Goal: Information Seeking & Learning: Learn about a topic

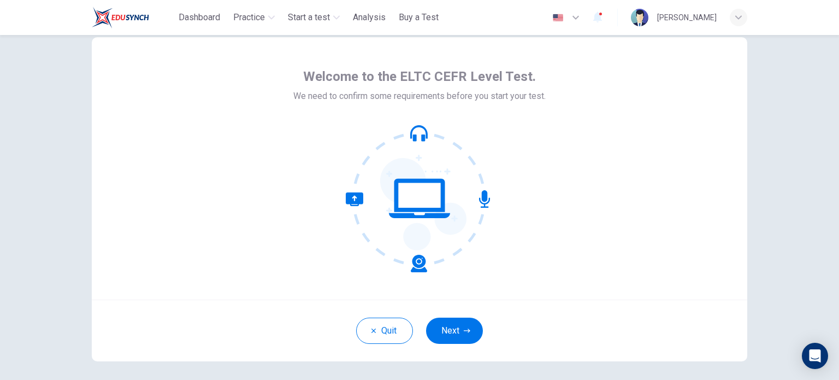
scroll to position [28, 0]
click at [454, 325] on button "Next" at bounding box center [454, 331] width 57 height 26
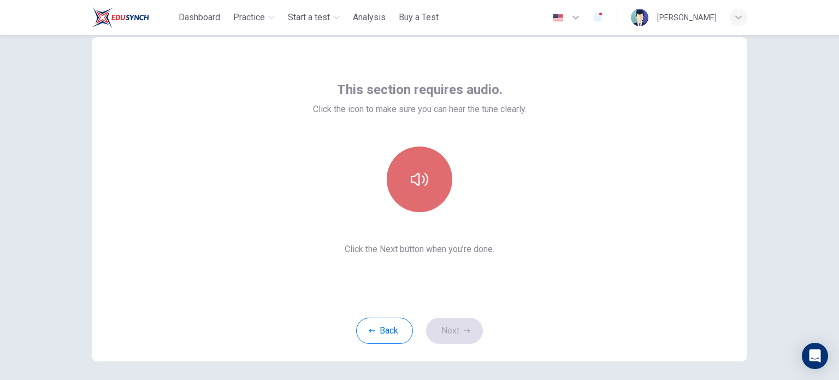
click at [409, 199] on button "button" at bounding box center [420, 179] width 66 height 66
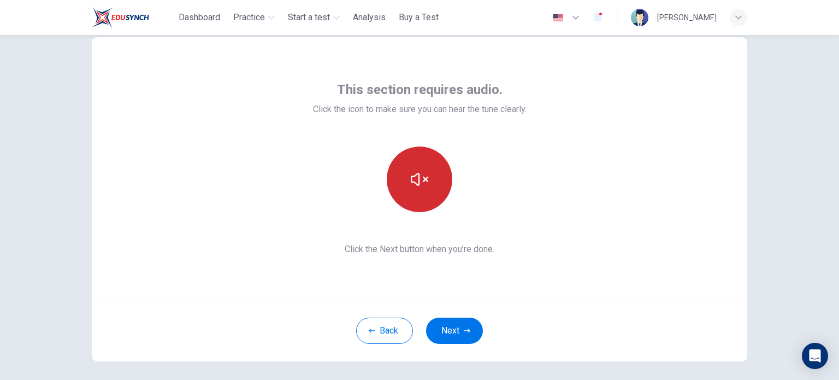
scroll to position [0, 0]
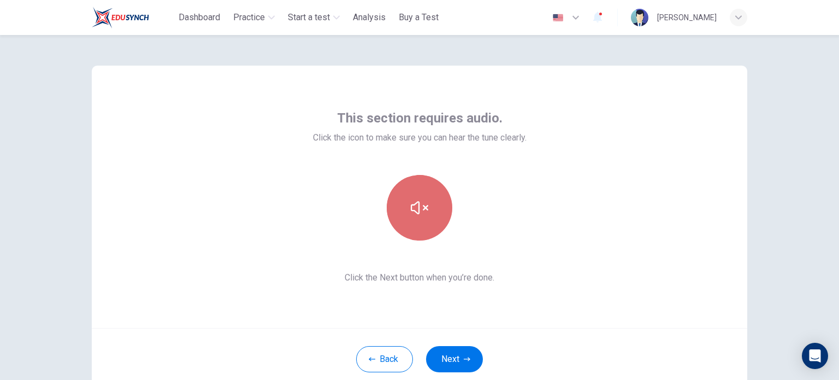
click at [408, 183] on button "button" at bounding box center [420, 208] width 66 height 66
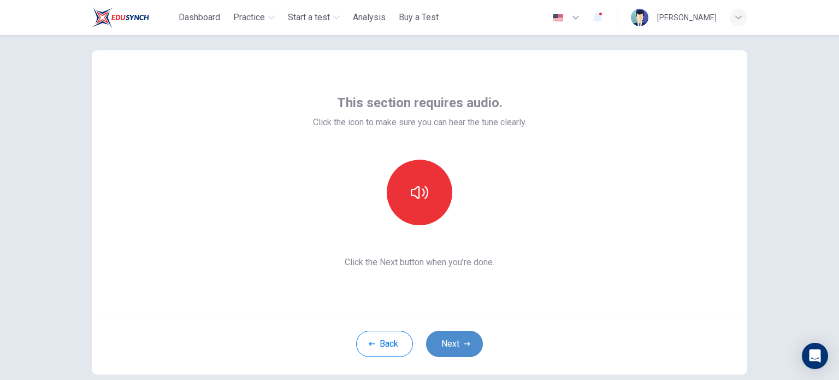
click at [458, 336] on button "Next" at bounding box center [454, 344] width 57 height 26
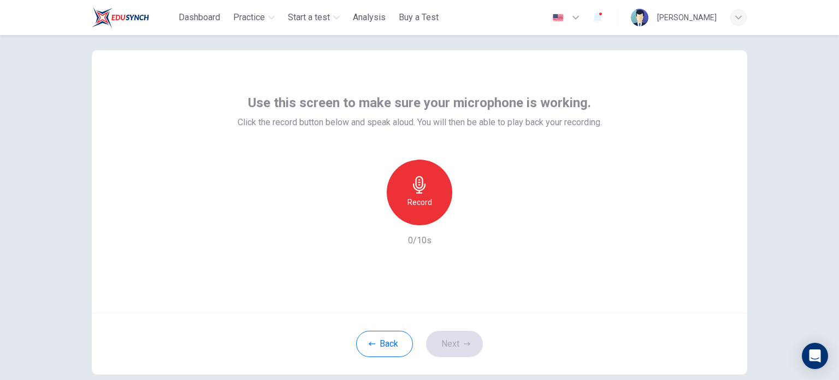
click at [416, 204] on h6 "Record" at bounding box center [420, 202] width 25 height 13
click at [468, 216] on icon "button" at bounding box center [470, 216] width 5 height 7
click at [453, 350] on button "Next" at bounding box center [454, 344] width 57 height 26
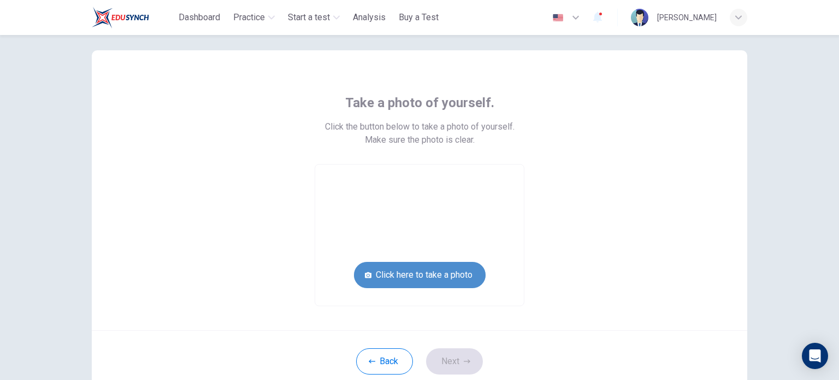
click at [426, 275] on button "Click here to take a photo" at bounding box center [420, 275] width 132 height 26
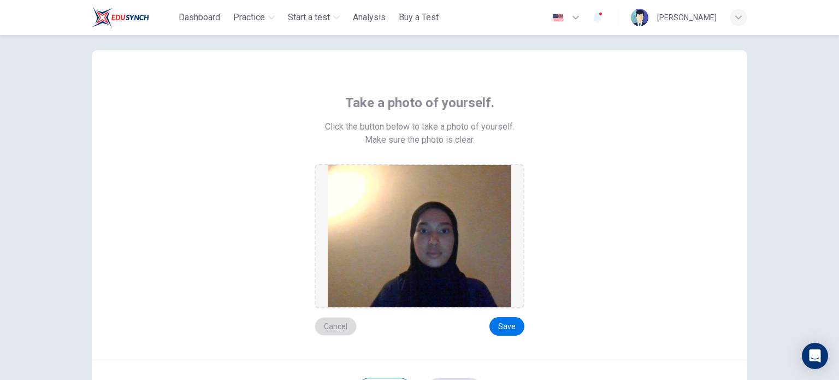
click at [340, 323] on button "Cancel" at bounding box center [336, 326] width 42 height 19
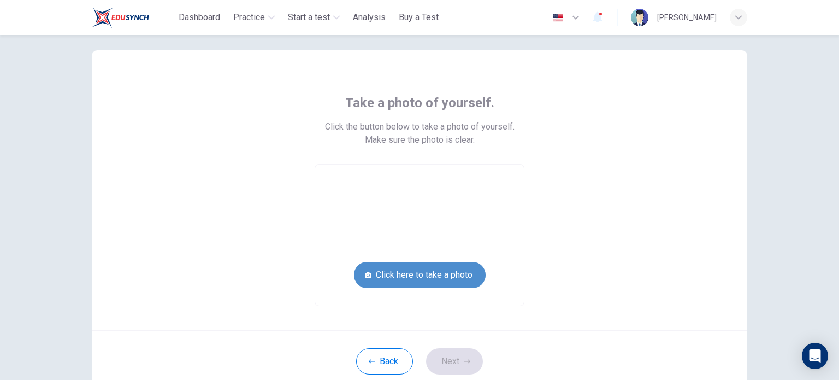
click at [420, 279] on button "Click here to take a photo" at bounding box center [420, 275] width 132 height 26
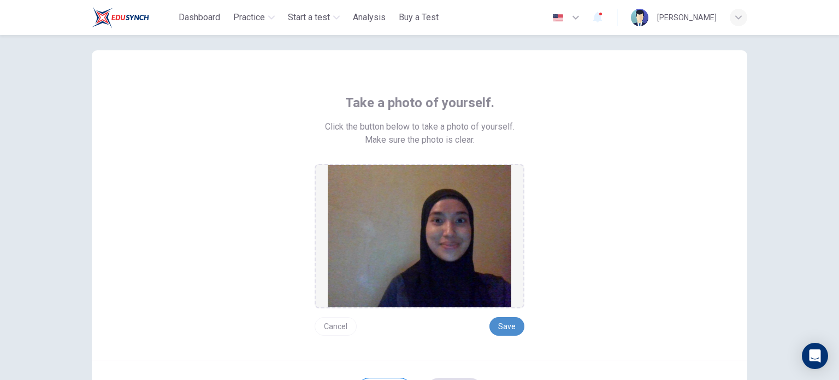
click at [505, 328] on button "Save" at bounding box center [507, 326] width 35 height 19
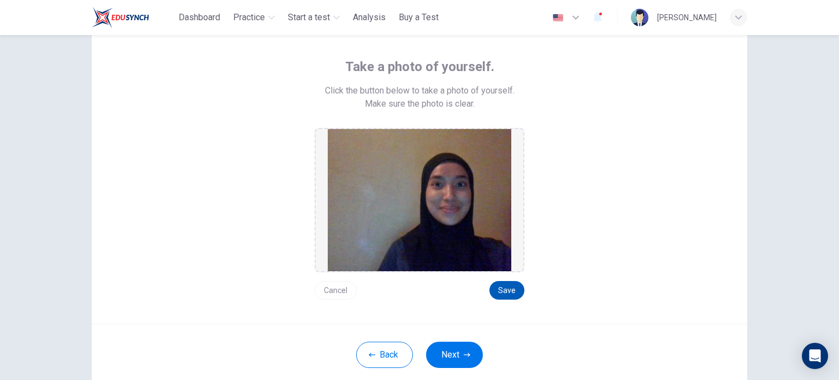
scroll to position [59, 0]
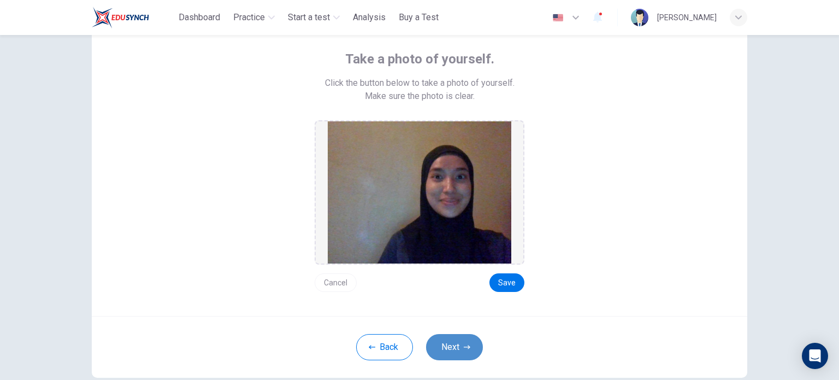
click at [453, 345] on button "Next" at bounding box center [454, 347] width 57 height 26
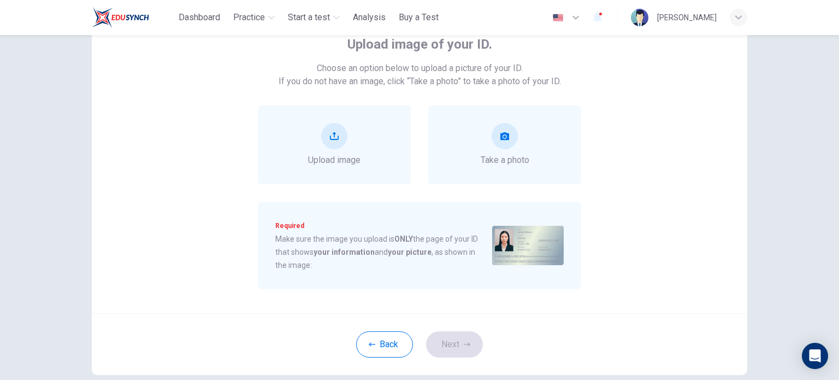
scroll to position [73, 0]
click at [343, 163] on span "Upload image" at bounding box center [334, 160] width 52 height 13
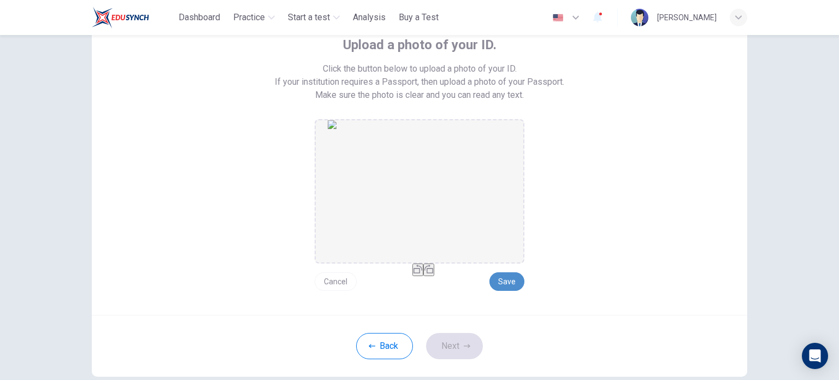
click at [509, 281] on button "Save" at bounding box center [507, 281] width 35 height 19
click at [428, 276] on button "button" at bounding box center [429, 269] width 11 height 13
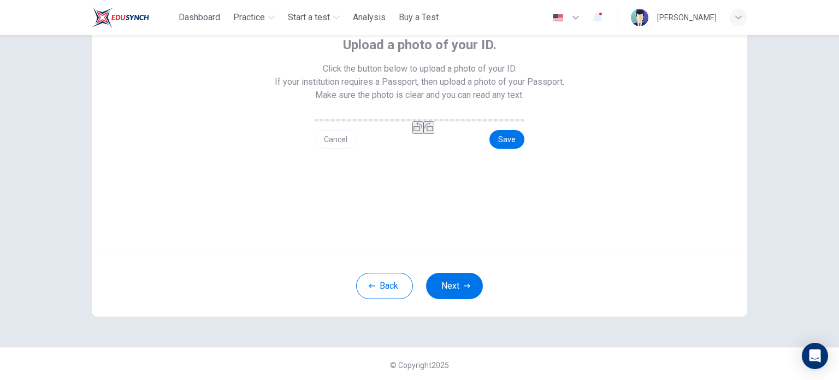
click at [414, 131] on icon "button" at bounding box center [418, 126] width 9 height 9
click at [505, 149] on button "Save" at bounding box center [507, 139] width 35 height 19
click at [468, 299] on button "Next" at bounding box center [454, 286] width 57 height 26
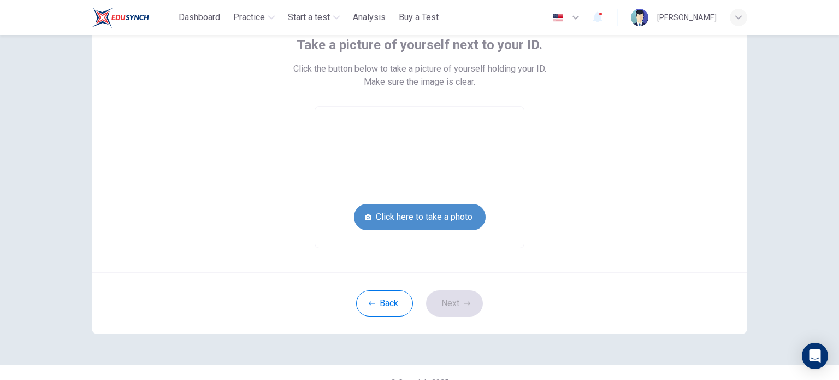
click at [381, 210] on button "Click here to take a photo" at bounding box center [420, 217] width 132 height 26
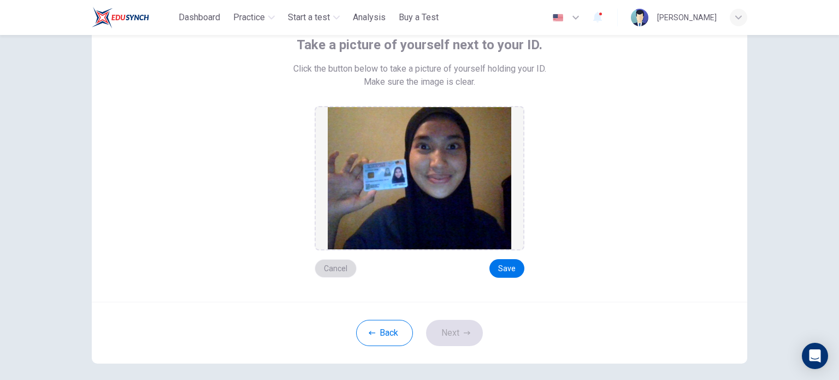
click at [328, 266] on button "Cancel" at bounding box center [336, 268] width 42 height 19
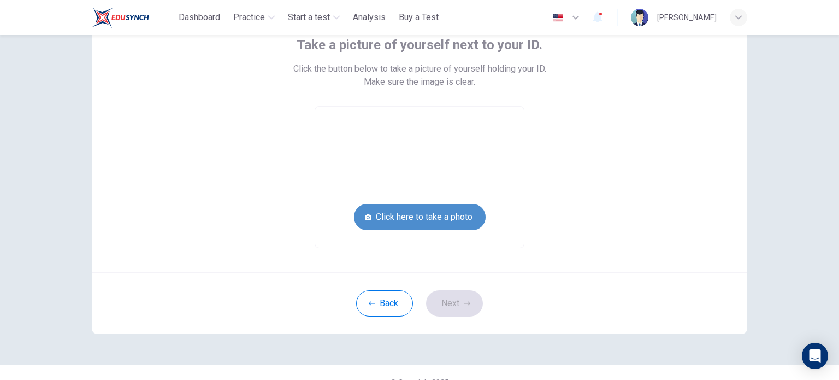
click at [435, 216] on button "Click here to take a photo" at bounding box center [420, 217] width 132 height 26
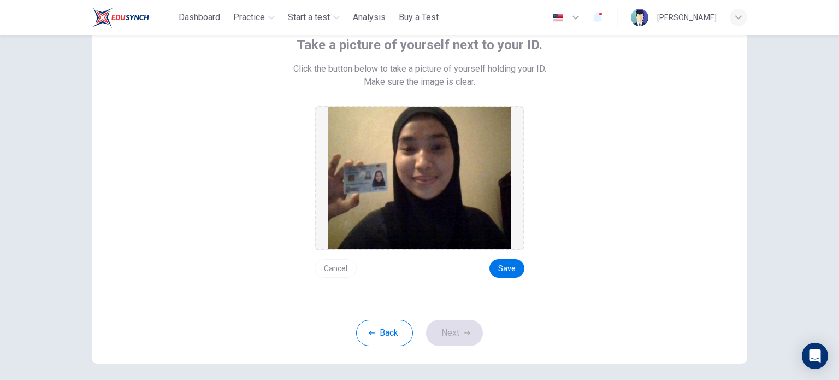
click at [335, 275] on button "Cancel" at bounding box center [336, 268] width 42 height 19
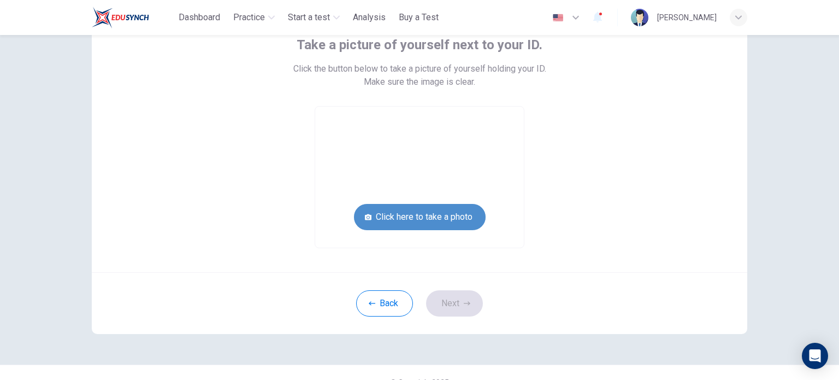
click at [392, 221] on button "Click here to take a photo" at bounding box center [420, 217] width 132 height 26
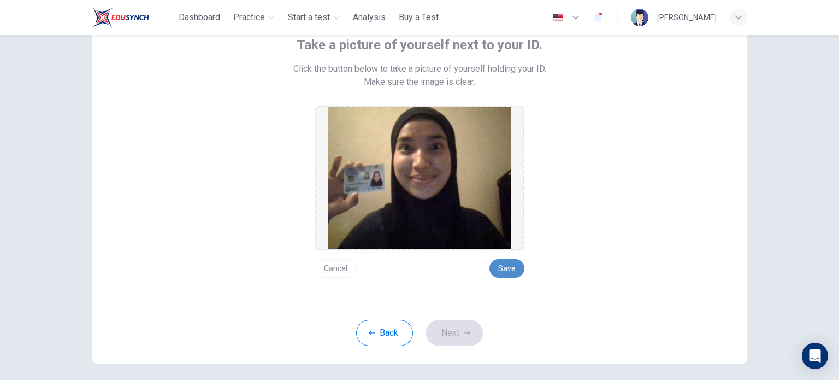
click at [501, 269] on button "Save" at bounding box center [507, 268] width 35 height 19
click at [460, 325] on button "Next" at bounding box center [454, 333] width 57 height 26
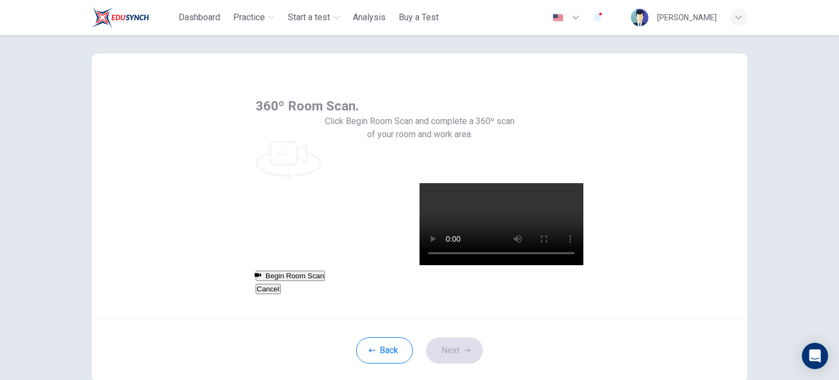
scroll to position [12, 0]
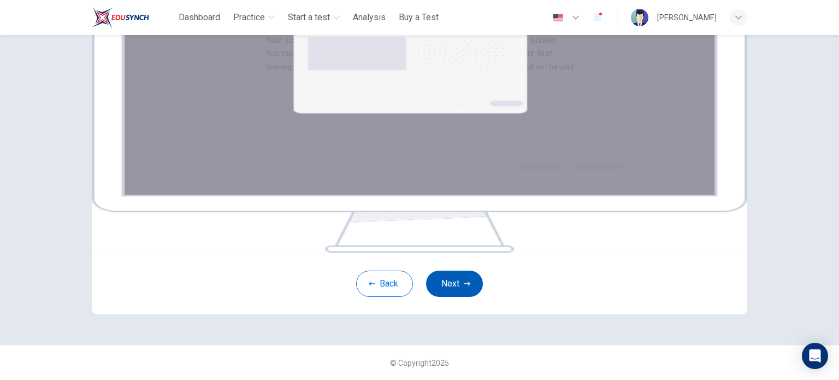
scroll to position [140, 0]
click at [449, 297] on button "Next" at bounding box center [454, 284] width 57 height 26
click at [457, 286] on button "Next" at bounding box center [454, 284] width 57 height 26
click at [453, 280] on button "Next" at bounding box center [454, 284] width 57 height 26
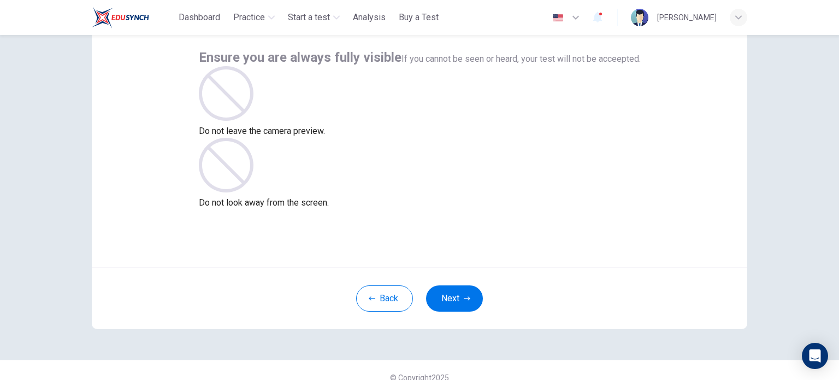
scroll to position [63, 0]
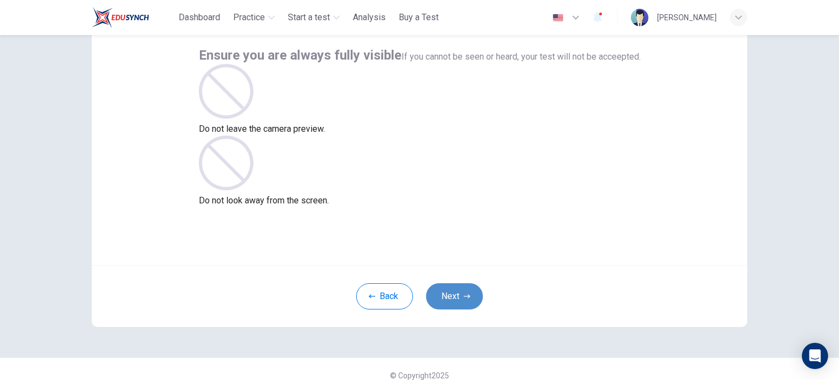
click at [446, 300] on button "Next" at bounding box center [454, 296] width 57 height 26
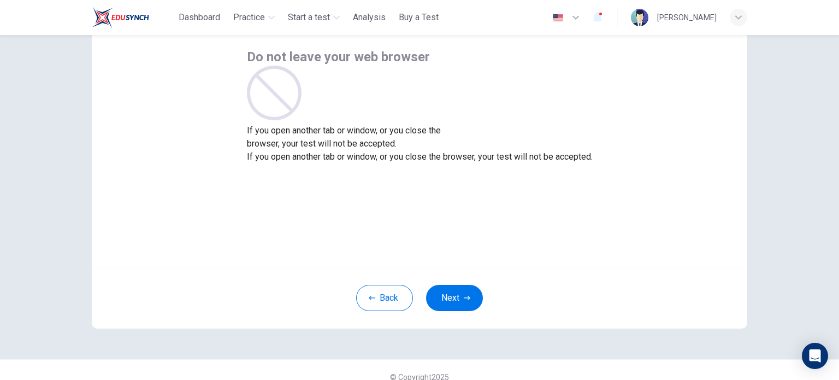
scroll to position [70, 0]
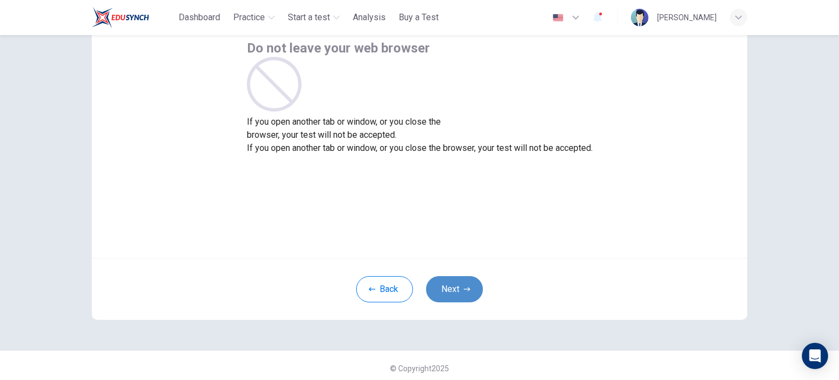
click at [450, 284] on button "Next" at bounding box center [454, 289] width 57 height 26
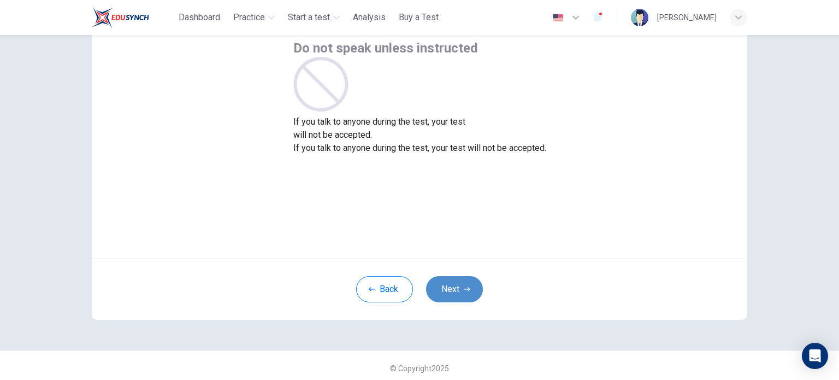
click at [454, 286] on button "Next" at bounding box center [454, 289] width 57 height 26
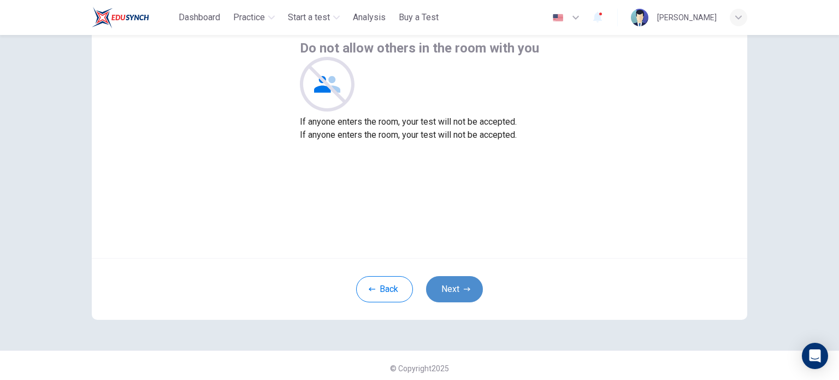
click at [454, 286] on button "Next" at bounding box center [454, 289] width 57 height 26
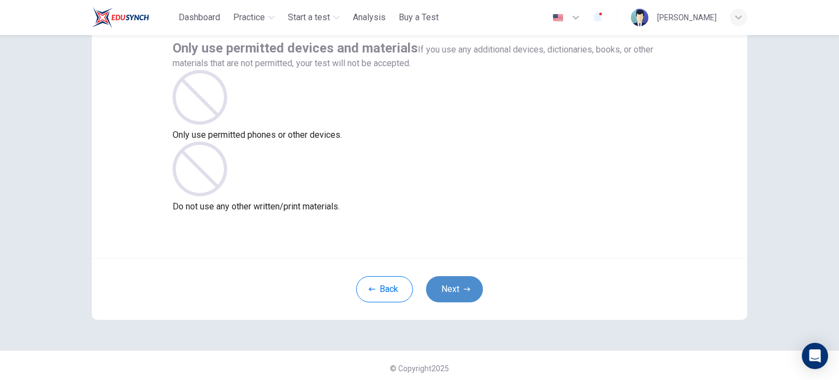
click at [454, 286] on button "Next" at bounding box center [454, 289] width 57 height 26
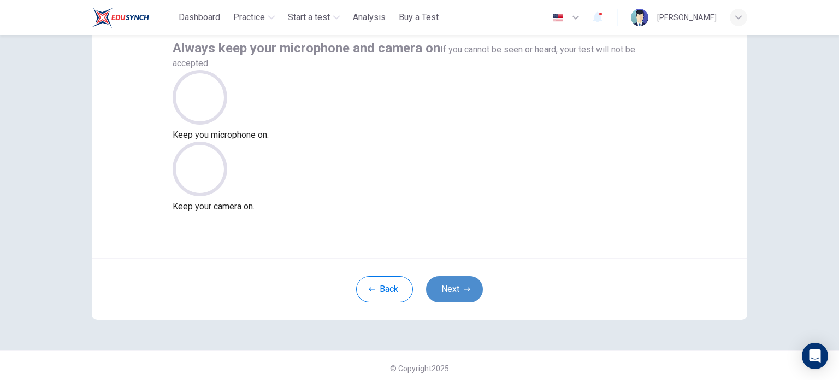
click at [454, 286] on button "Next" at bounding box center [454, 289] width 57 height 26
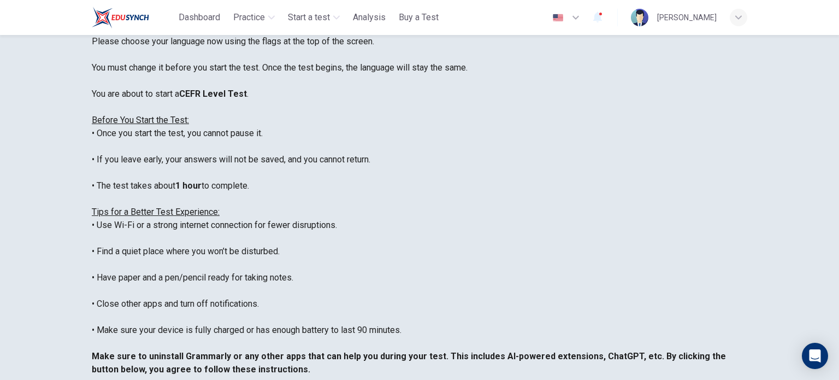
scroll to position [104, 0]
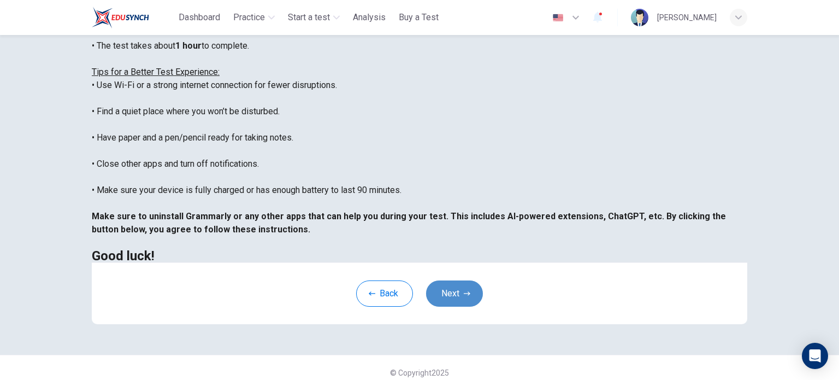
click at [456, 297] on button "Next" at bounding box center [454, 293] width 57 height 26
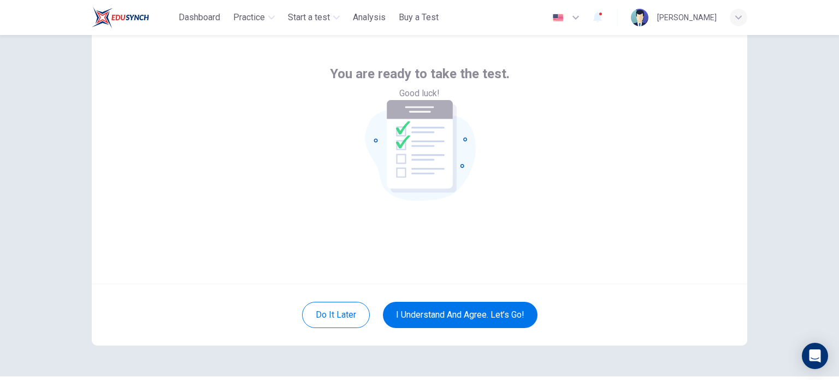
scroll to position [40, 0]
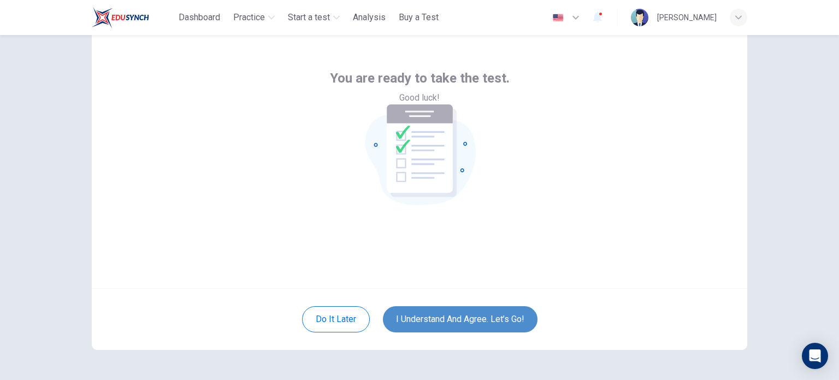
click at [465, 319] on button "I understand and agree. Let’s go!" at bounding box center [460, 319] width 155 height 26
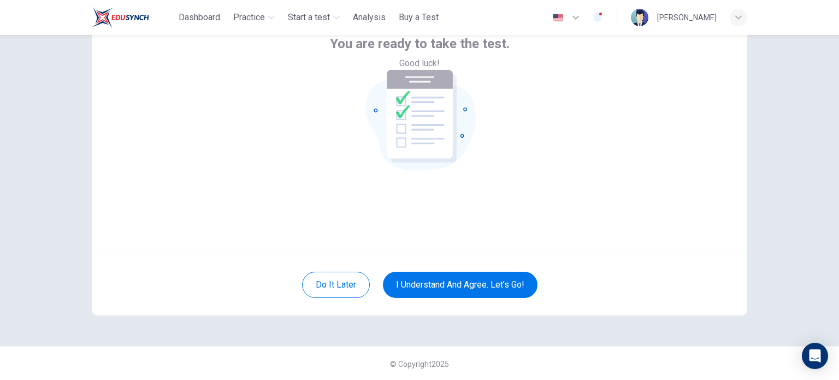
scroll to position [75, 0]
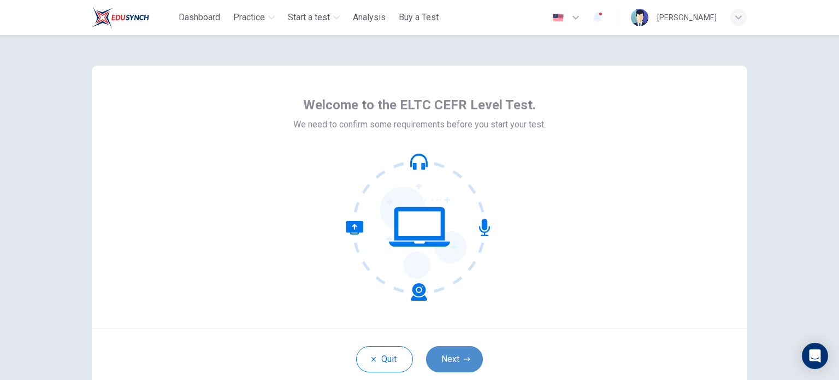
click at [448, 371] on button "Next" at bounding box center [454, 359] width 57 height 26
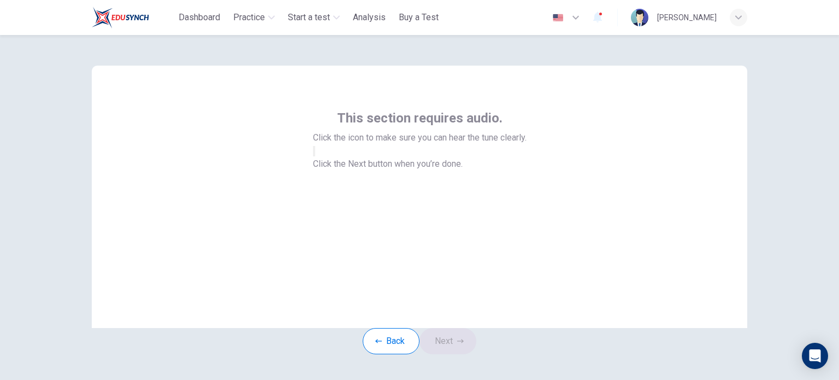
click at [315, 156] on button "button" at bounding box center [314, 151] width 2 height 10
click at [461, 344] on icon "button" at bounding box center [460, 341] width 7 height 7
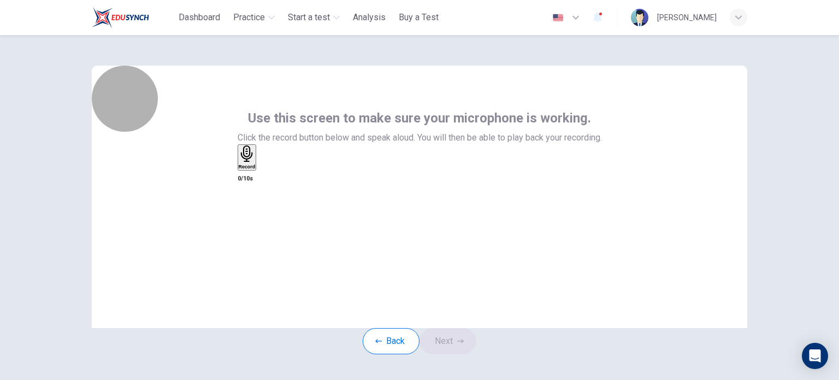
click at [253, 162] on icon "button" at bounding box center [246, 153] width 12 height 17
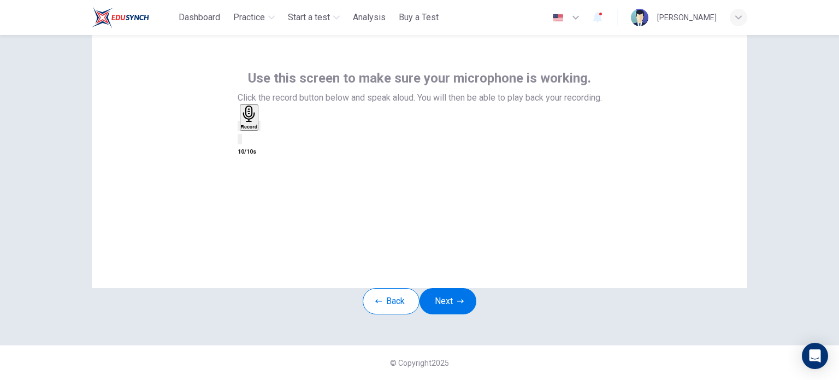
scroll to position [59, 0]
click at [260, 130] on div "button" at bounding box center [260, 126] width 0 height 8
click at [460, 300] on button "Next" at bounding box center [448, 301] width 57 height 26
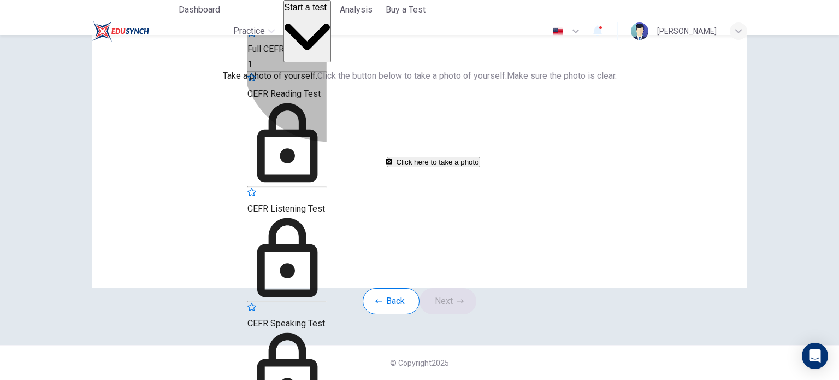
click at [327, 63] on div "Full CEFR Level Test 1" at bounding box center [287, 49] width 79 height 44
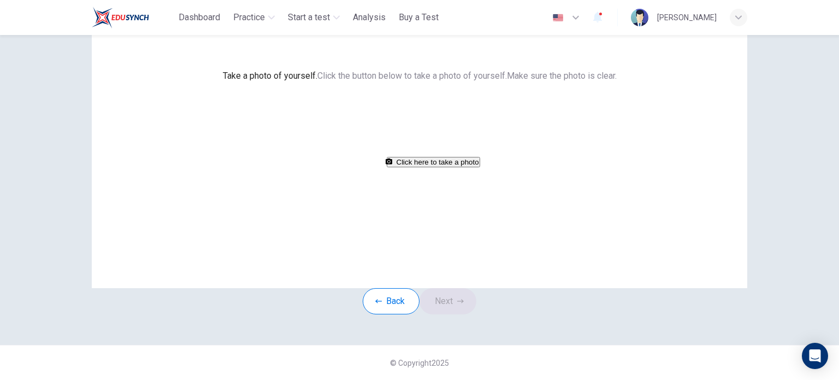
scroll to position [43, 0]
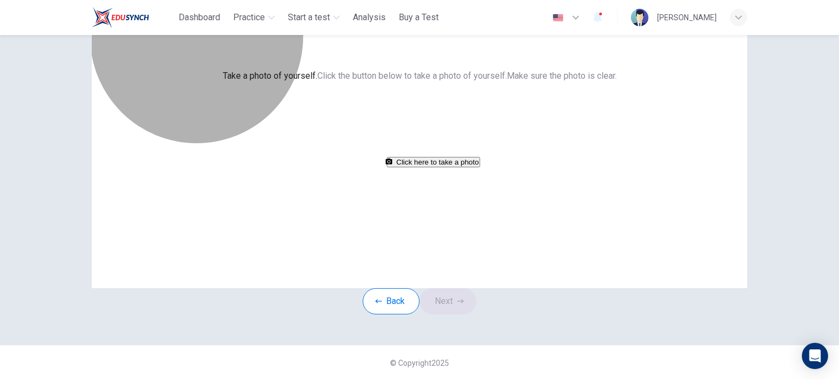
click at [455, 167] on button "Click here to take a photo" at bounding box center [433, 162] width 93 height 10
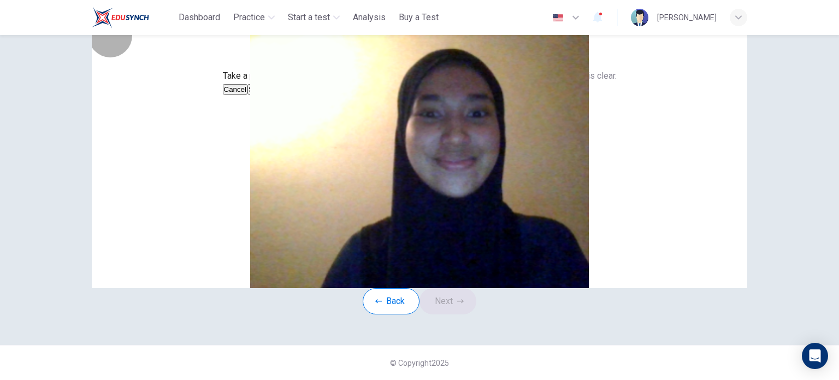
click at [266, 95] on button "Save" at bounding box center [257, 89] width 19 height 10
click at [446, 314] on button "Next" at bounding box center [448, 301] width 57 height 26
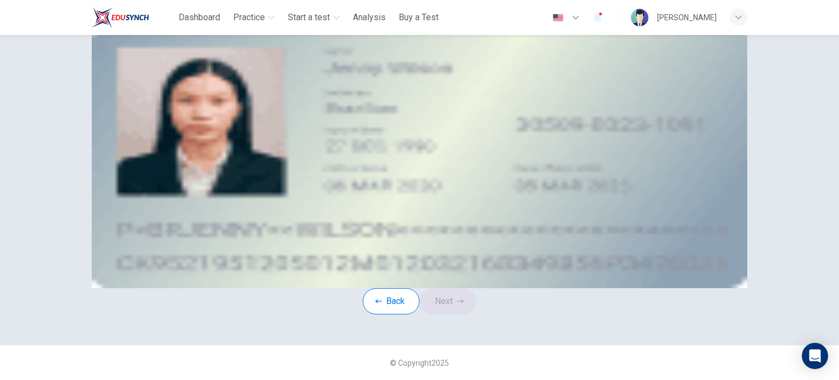
click at [307, 109] on div "Upload image" at bounding box center [420, 102] width 494 height 13
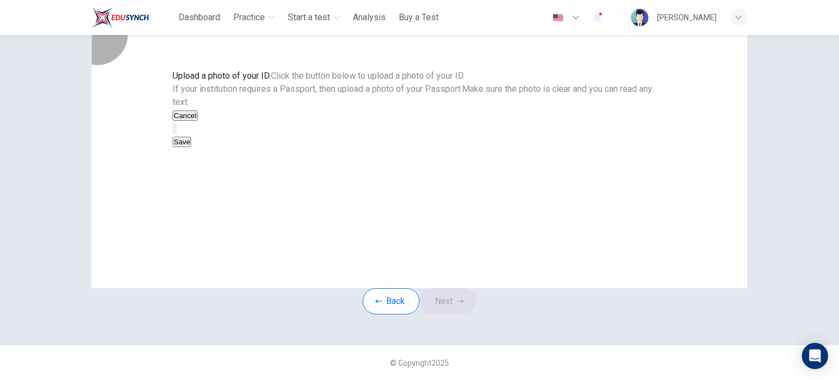
click at [191, 147] on button "Save" at bounding box center [182, 142] width 19 height 10
click at [451, 314] on button "Next" at bounding box center [448, 301] width 57 height 26
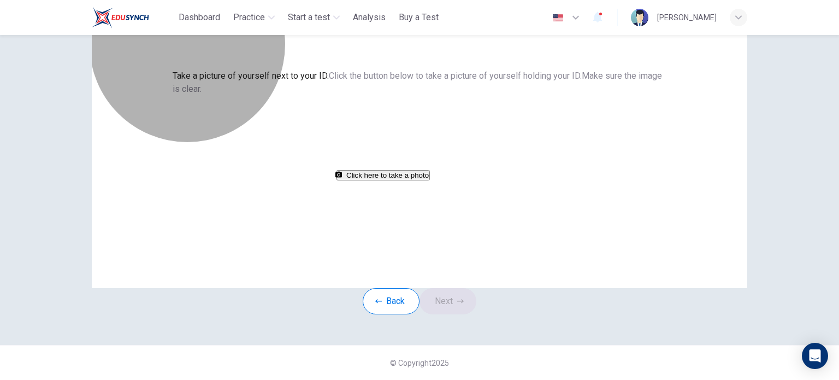
click at [430, 180] on button "Click here to take a photo" at bounding box center [383, 175] width 93 height 10
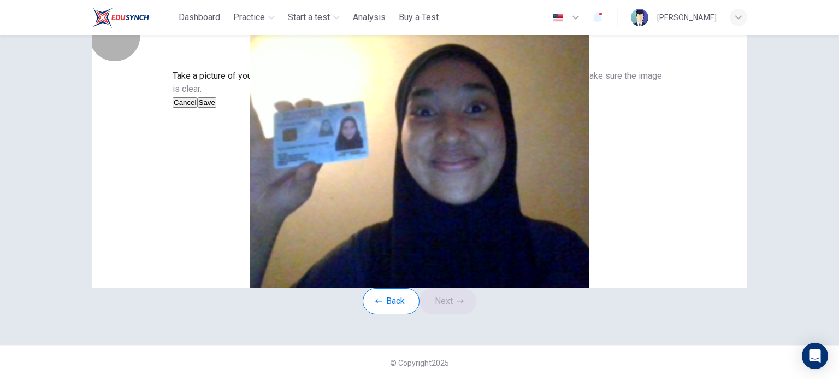
click at [216, 108] on button "Save" at bounding box center [207, 102] width 19 height 10
click at [467, 314] on button "Next" at bounding box center [448, 301] width 57 height 26
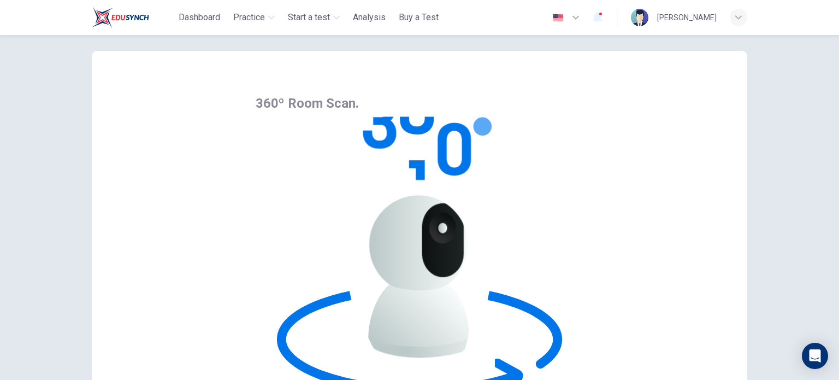
scroll to position [14, 0]
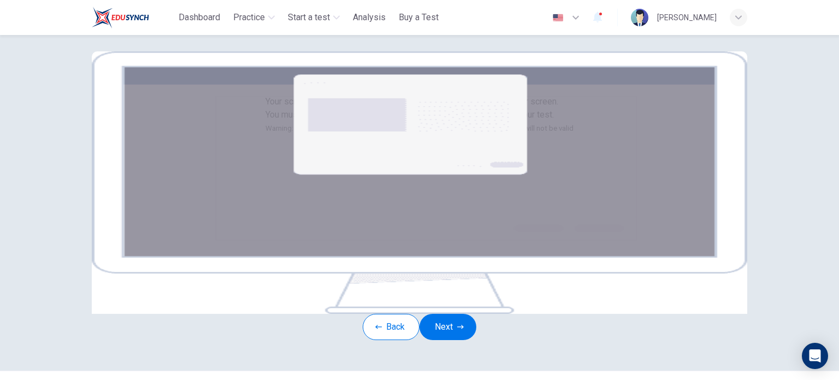
scroll to position [108, 0]
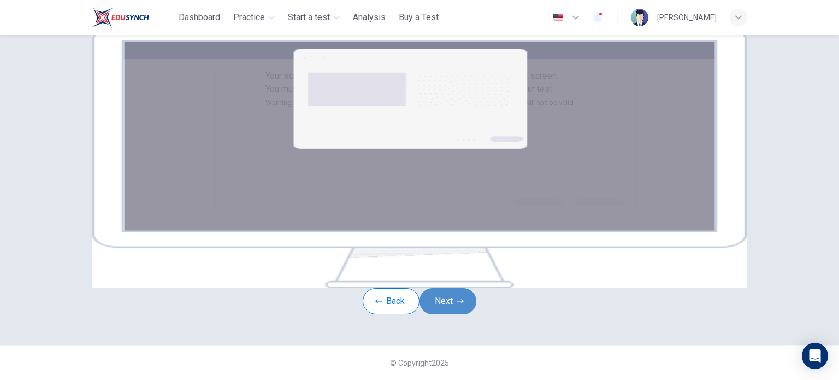
click at [465, 314] on button "Next" at bounding box center [448, 301] width 57 height 26
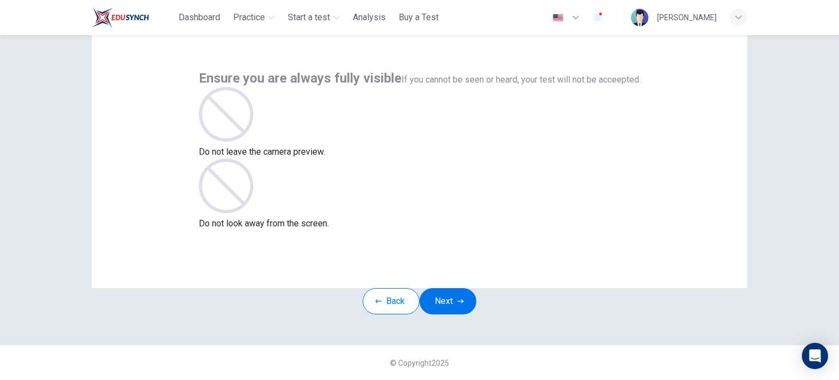
scroll to position [75, 0]
click at [448, 288] on button "Next" at bounding box center [448, 301] width 57 height 26
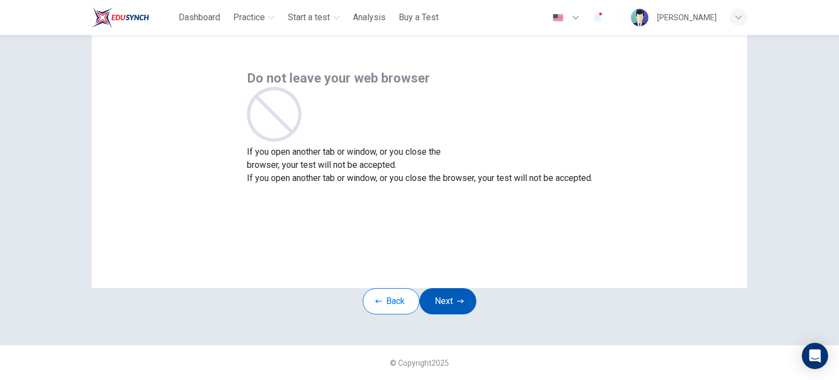
click at [448, 288] on button "Next" at bounding box center [448, 301] width 57 height 26
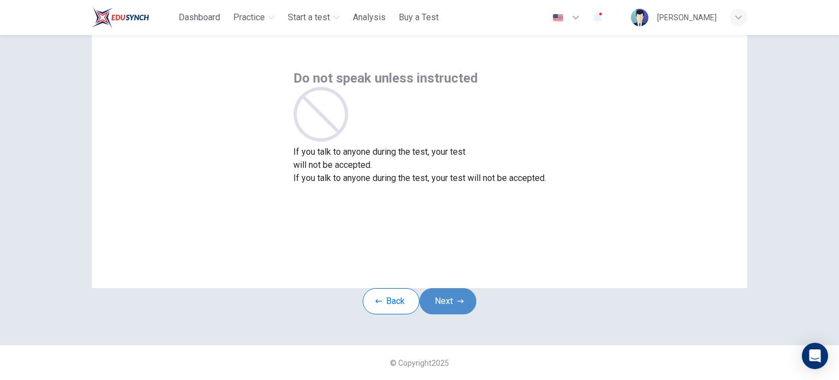
click at [448, 288] on button "Next" at bounding box center [448, 301] width 57 height 26
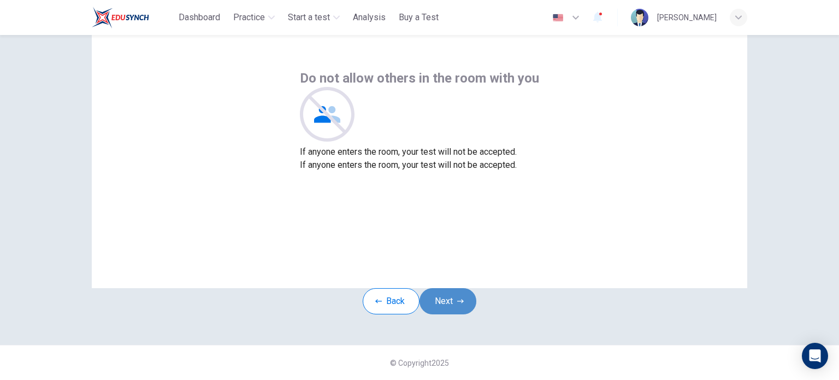
click at [448, 288] on button "Next" at bounding box center [448, 301] width 57 height 26
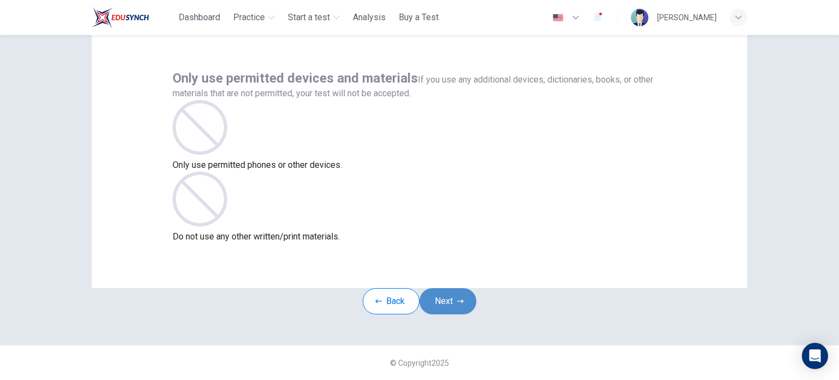
click at [448, 288] on button "Next" at bounding box center [448, 301] width 57 height 26
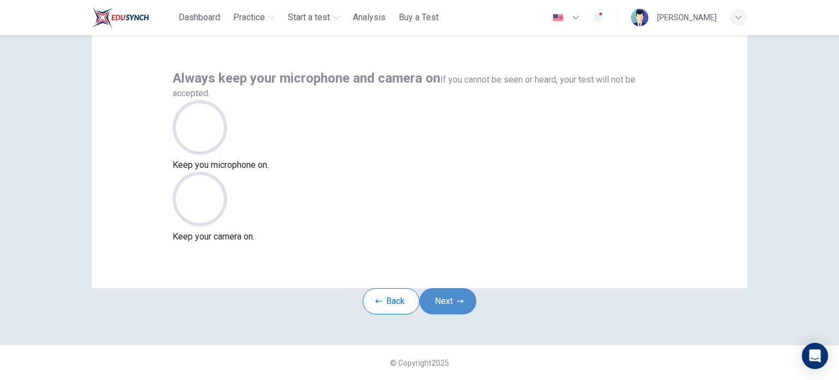
click at [448, 288] on button "Next" at bounding box center [448, 301] width 57 height 26
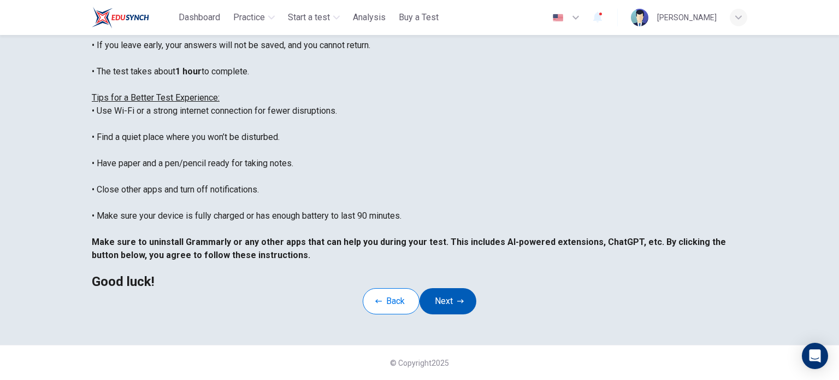
scroll to position [206, 0]
click at [450, 301] on button "Next" at bounding box center [448, 301] width 57 height 26
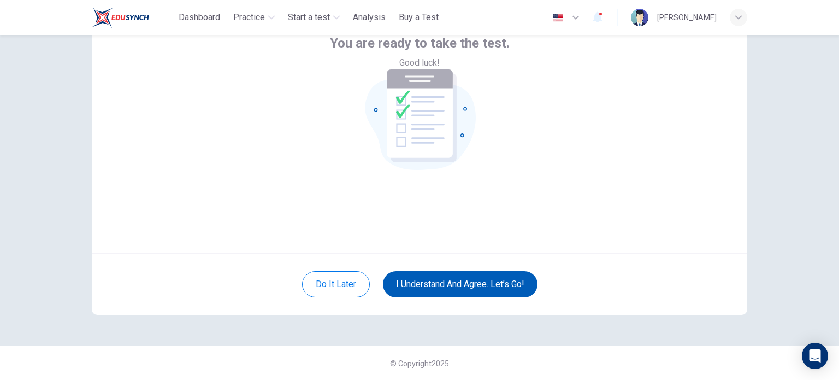
click at [453, 276] on button "I understand and agree. Let’s go!" at bounding box center [460, 284] width 155 height 26
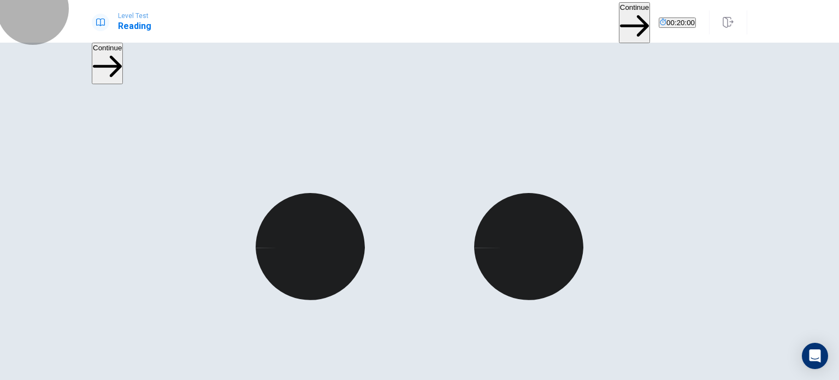
click at [619, 16] on button "Continue" at bounding box center [634, 22] width 31 height 41
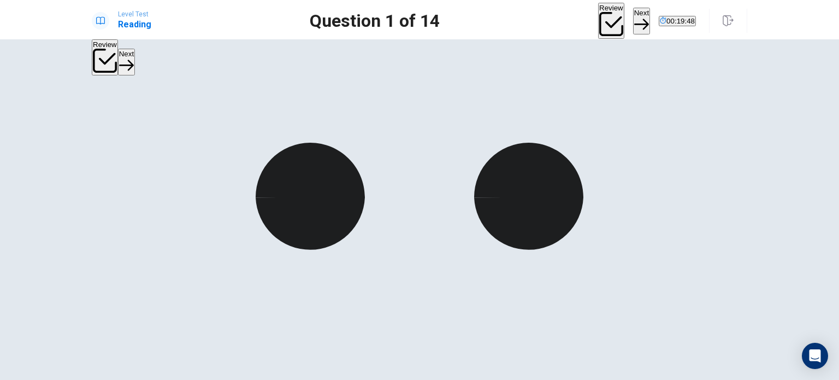
scroll to position [9, 0]
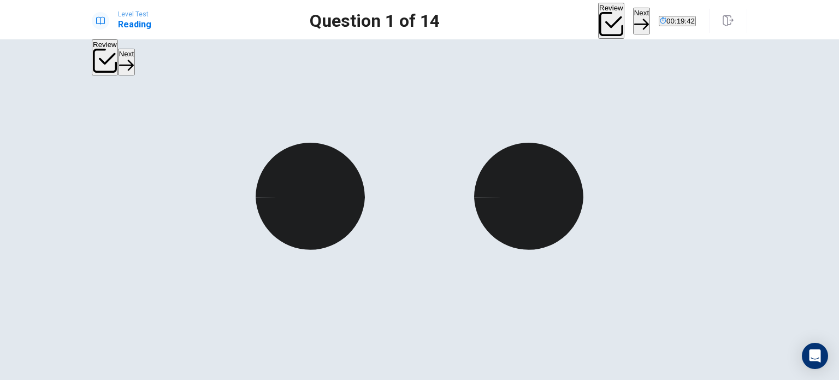
click at [633, 15] on button "Next" at bounding box center [641, 21] width 17 height 27
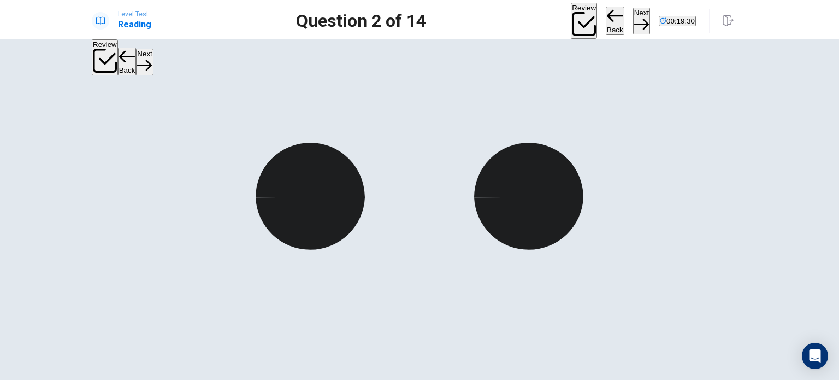
scroll to position [44, 0]
click at [633, 11] on button "Next" at bounding box center [641, 21] width 17 height 27
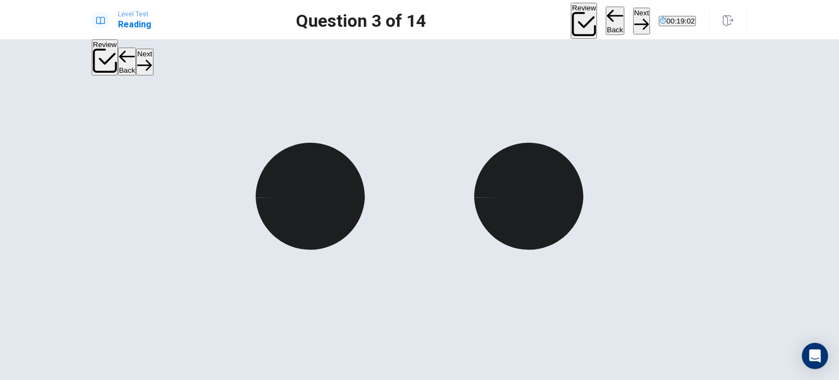
click at [633, 19] on button "Next" at bounding box center [641, 21] width 17 height 27
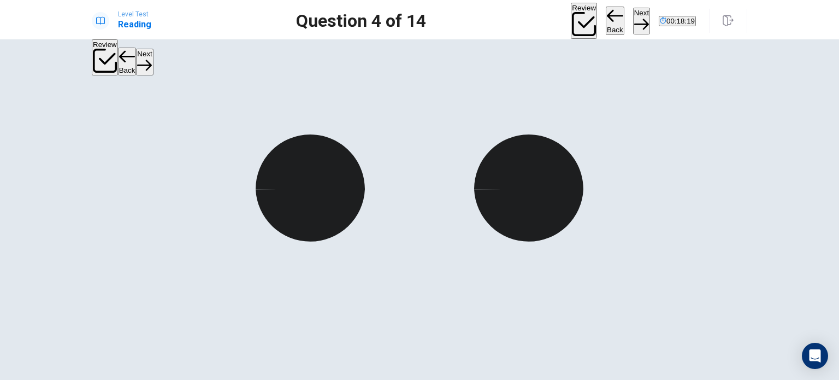
scroll to position [149, 0]
click at [633, 22] on button "Next" at bounding box center [641, 21] width 17 height 27
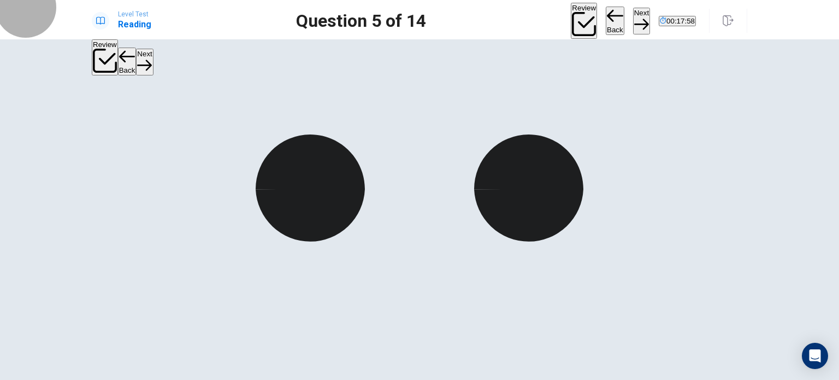
click at [633, 15] on button "Next" at bounding box center [641, 21] width 17 height 27
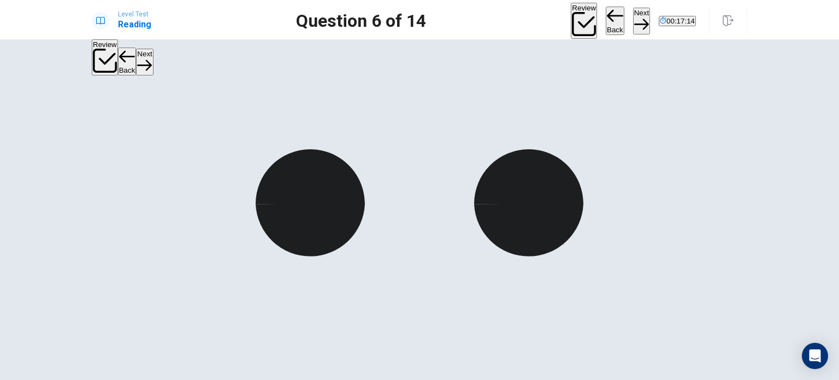
scroll to position [35, 0]
click at [633, 23] on button "Next" at bounding box center [641, 21] width 17 height 27
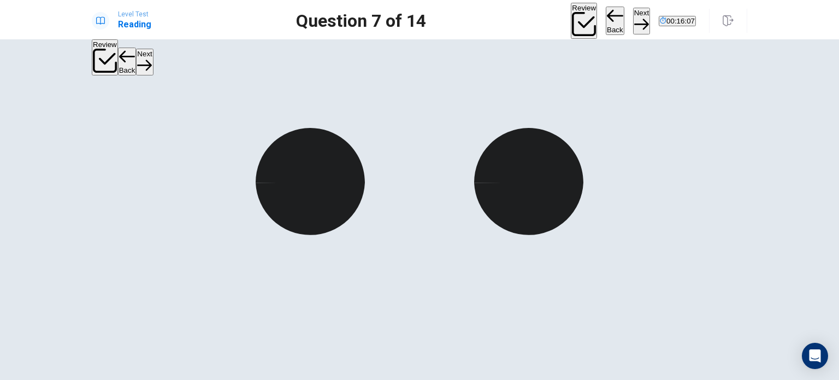
scroll to position [57, 0]
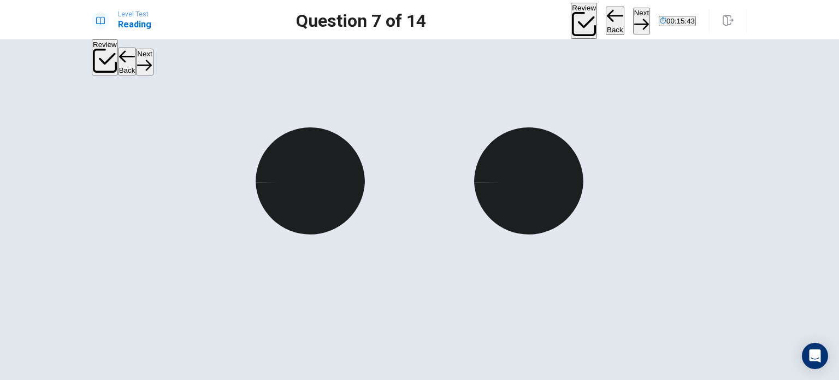
click at [633, 12] on button "Next" at bounding box center [641, 21] width 17 height 27
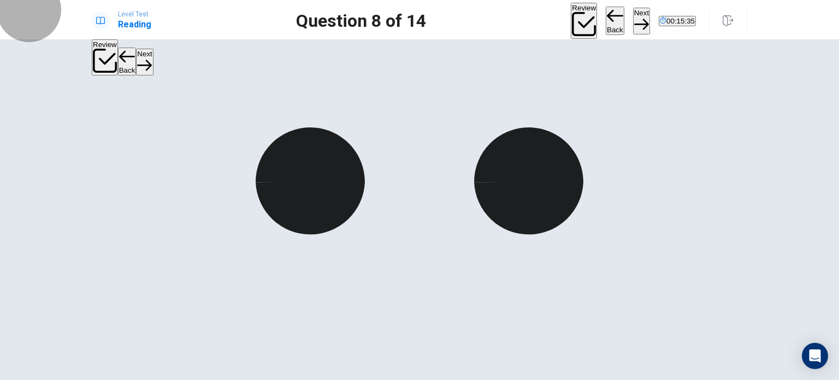
click at [633, 17] on button "Next" at bounding box center [641, 21] width 17 height 27
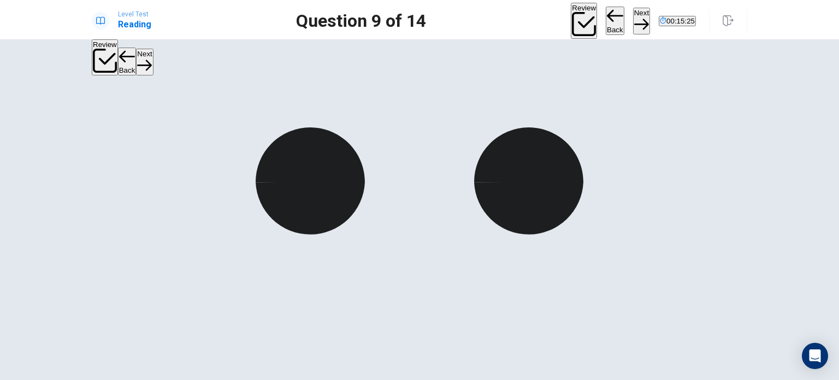
click at [633, 22] on button "Next" at bounding box center [641, 21] width 17 height 27
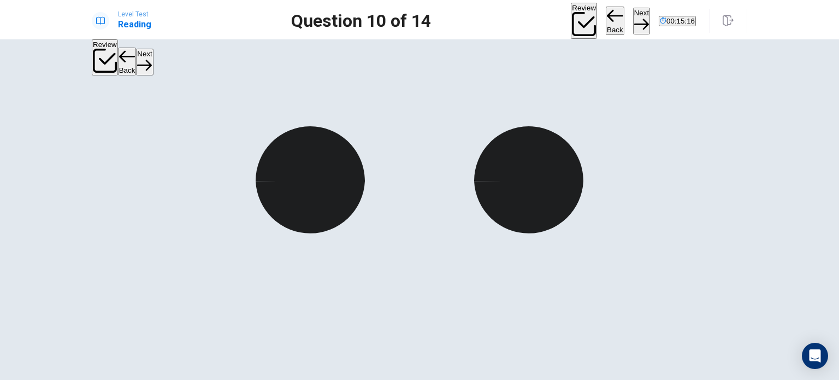
scroll to position [55, 0]
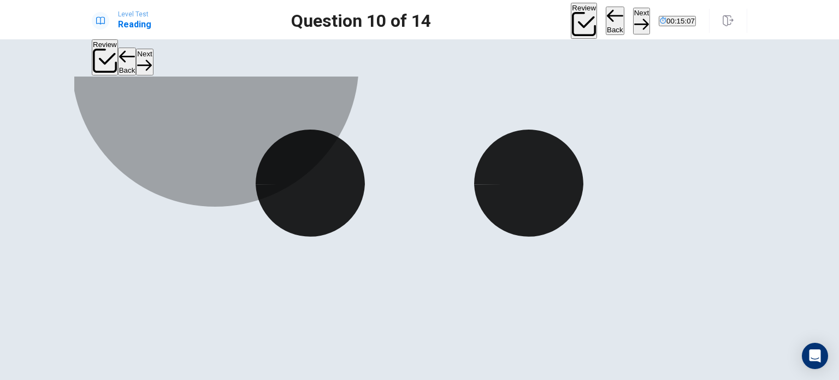
drag, startPoint x: 253, startPoint y: 185, endPoint x: 353, endPoint y: 148, distance: 107.0
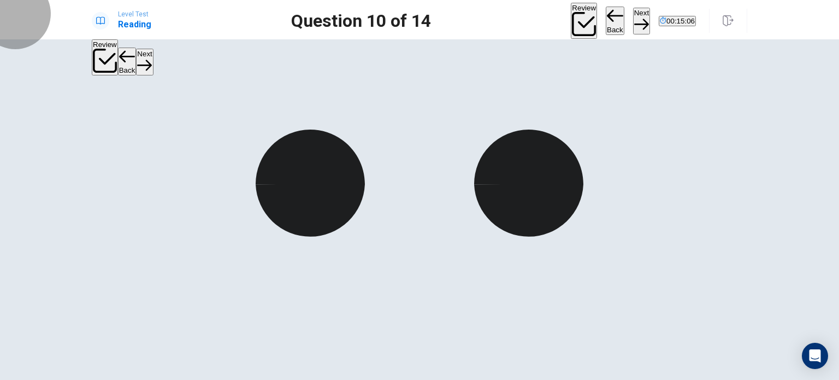
click at [633, 21] on button "Next" at bounding box center [641, 21] width 17 height 27
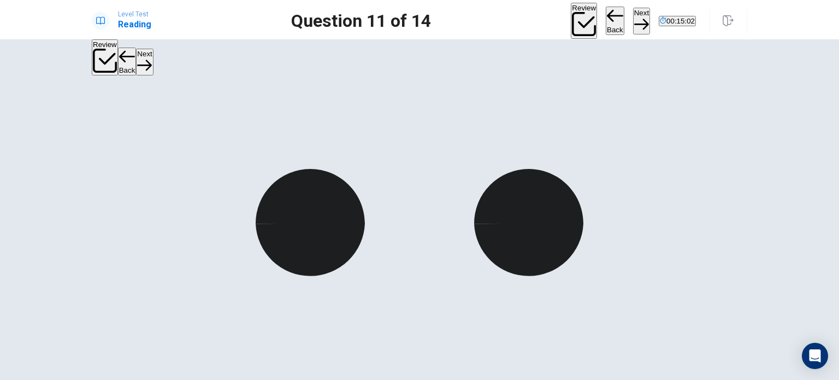
scroll to position [15, 0]
click at [633, 18] on button "Next" at bounding box center [641, 21] width 17 height 27
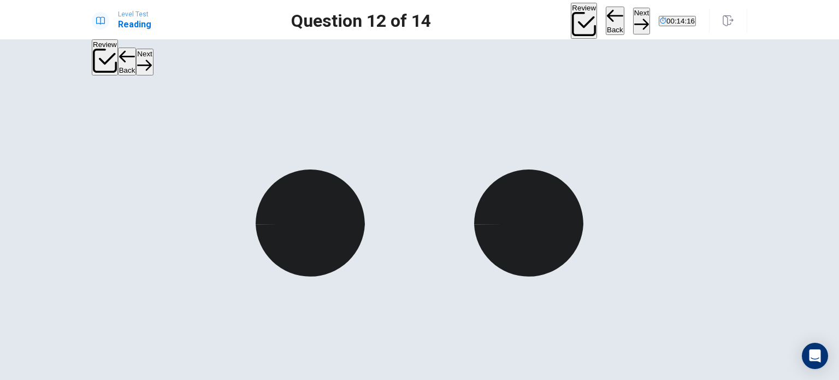
click at [633, 15] on button "Next" at bounding box center [641, 21] width 17 height 27
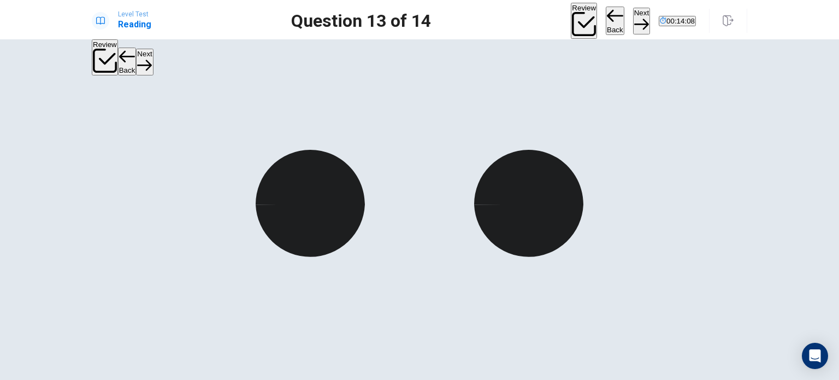
scroll to position [35, 0]
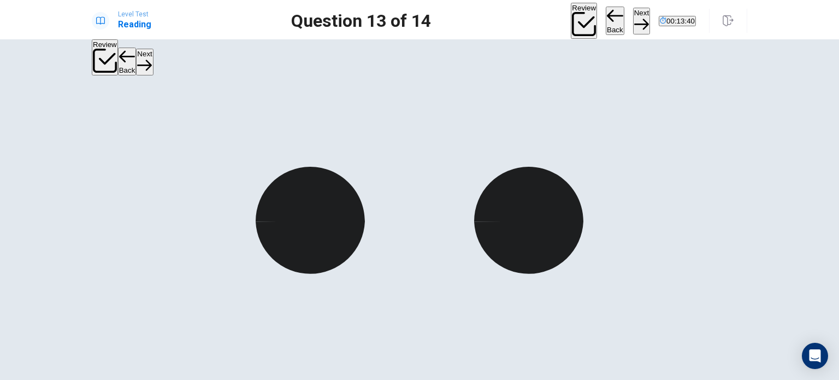
scroll to position [17, 0]
click at [633, 22] on button "Next" at bounding box center [641, 21] width 17 height 27
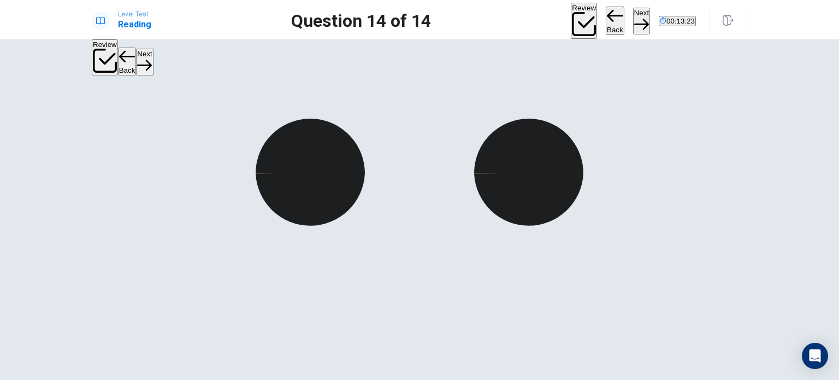
scroll to position [0, 0]
drag, startPoint x: 157, startPoint y: 181, endPoint x: 385, endPoint y: 185, distance: 227.4
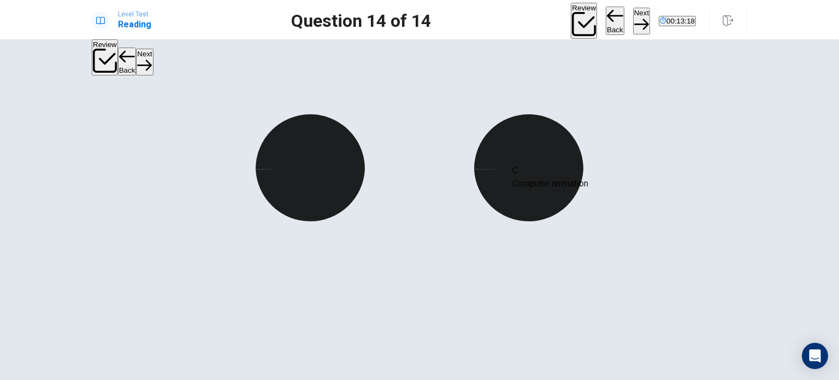
drag, startPoint x: 182, startPoint y: 227, endPoint x: 593, endPoint y: 190, distance: 412.7
drag, startPoint x: 197, startPoint y: 268, endPoint x: 382, endPoint y: 220, distance: 190.9
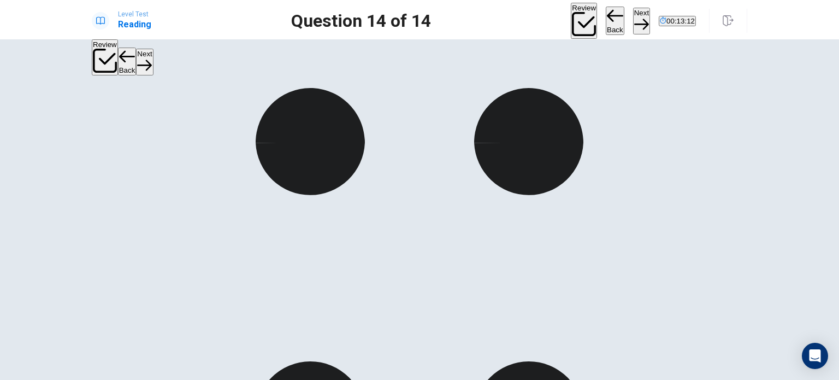
scroll to position [111, 0]
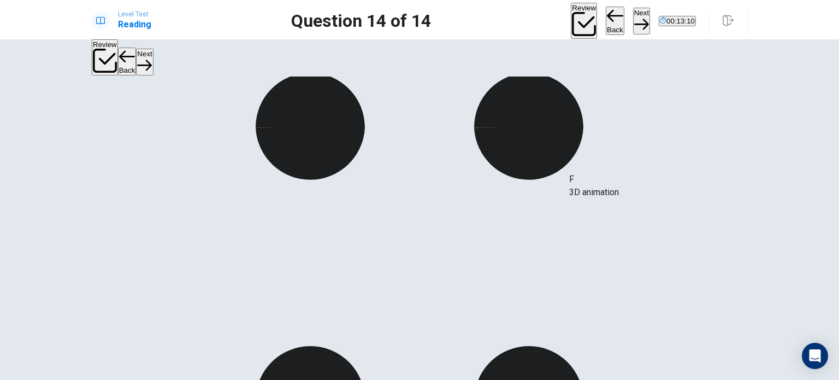
drag, startPoint x: 177, startPoint y: 221, endPoint x: 642, endPoint y: 190, distance: 465.6
drag, startPoint x: 171, startPoint y: 225, endPoint x: 205, endPoint y: 220, distance: 35.3
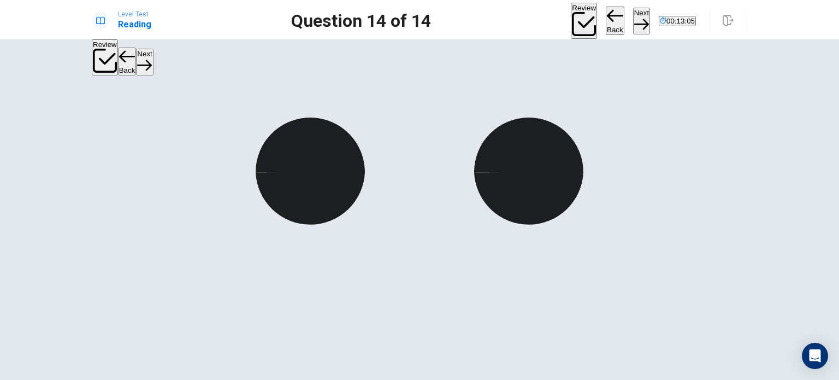
scroll to position [69, 0]
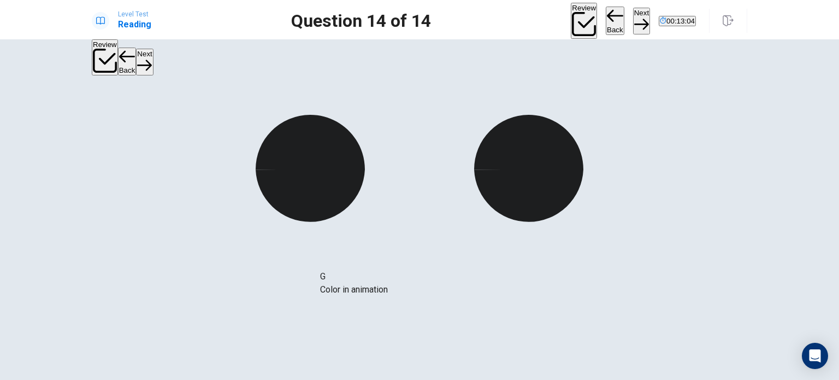
drag, startPoint x: 188, startPoint y: 272, endPoint x: 403, endPoint y: 297, distance: 216.2
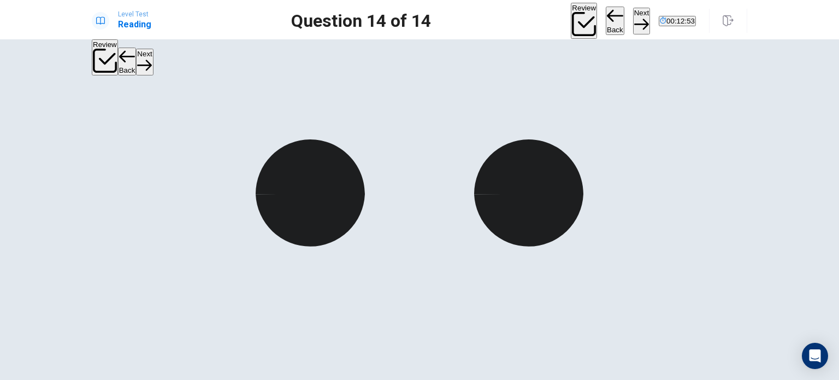
scroll to position [46, 0]
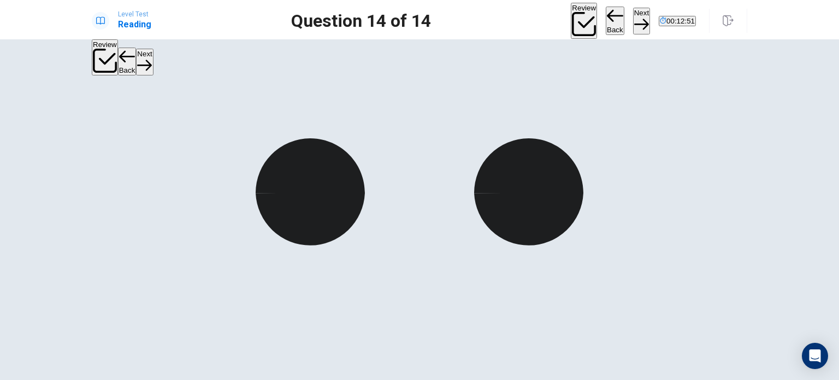
click at [633, 14] on button "Next" at bounding box center [641, 21] width 17 height 27
click at [571, 16] on button "Review" at bounding box center [584, 21] width 26 height 36
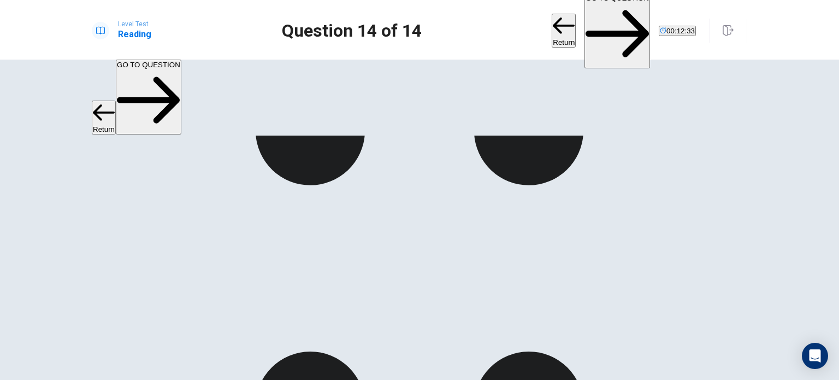
scroll to position [167, 0]
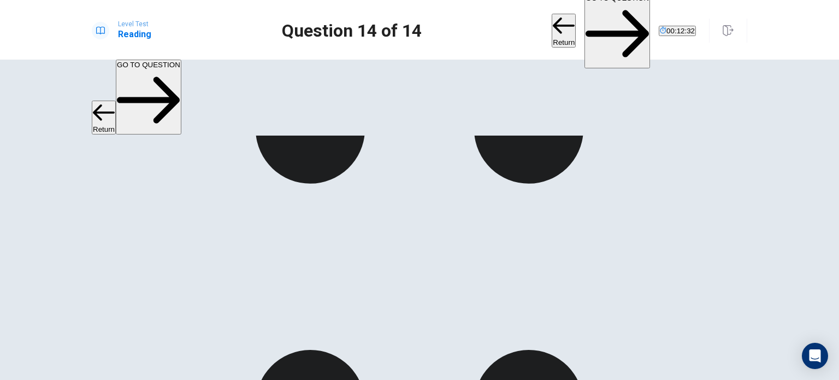
click at [585, 13] on button "GO TO QUESTION" at bounding box center [618, 30] width 66 height 75
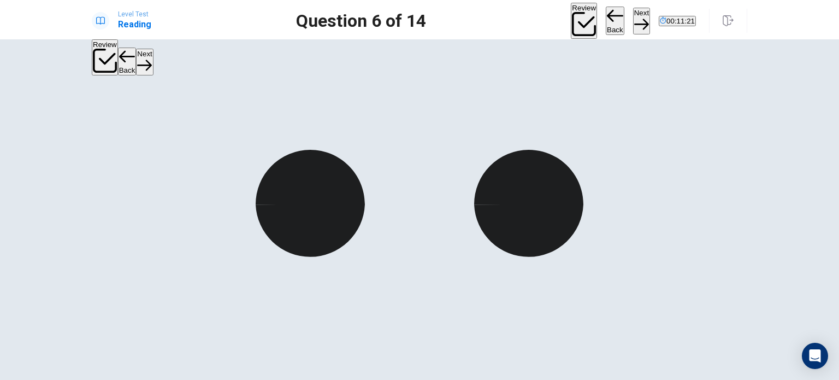
scroll to position [0, 0]
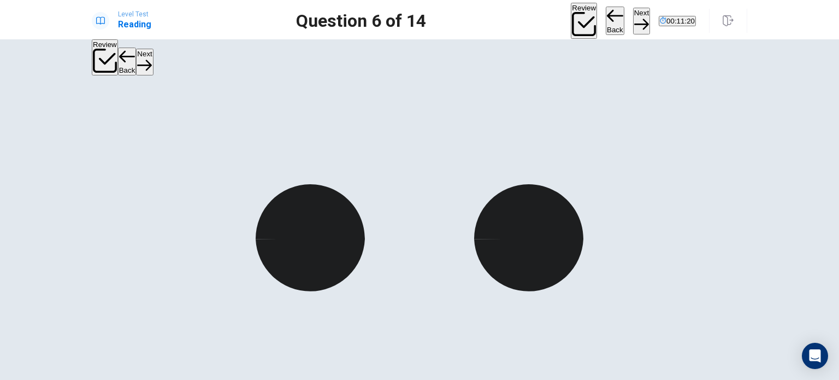
click at [633, 9] on button "Next" at bounding box center [641, 21] width 17 height 27
click at [571, 17] on button "Review" at bounding box center [584, 21] width 26 height 36
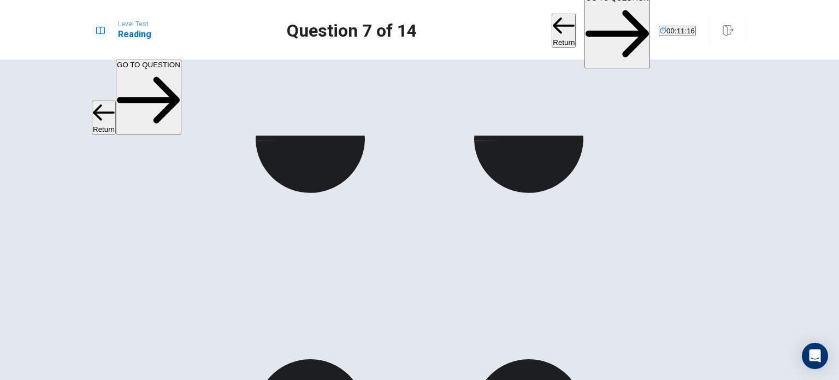
scroll to position [172, 0]
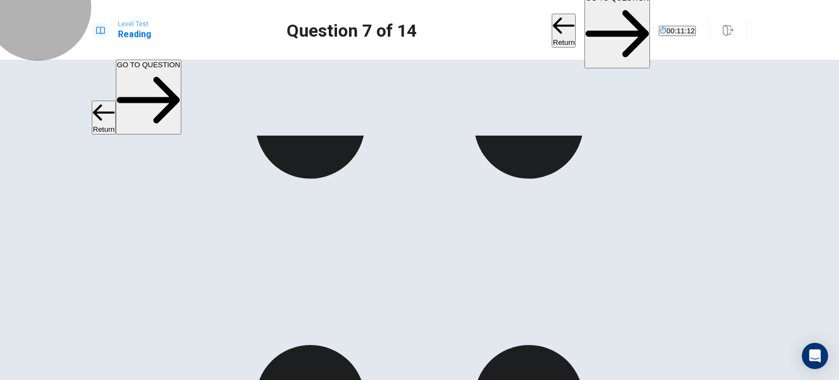
click at [585, 15] on button "GO TO QUESTION" at bounding box center [618, 30] width 66 height 75
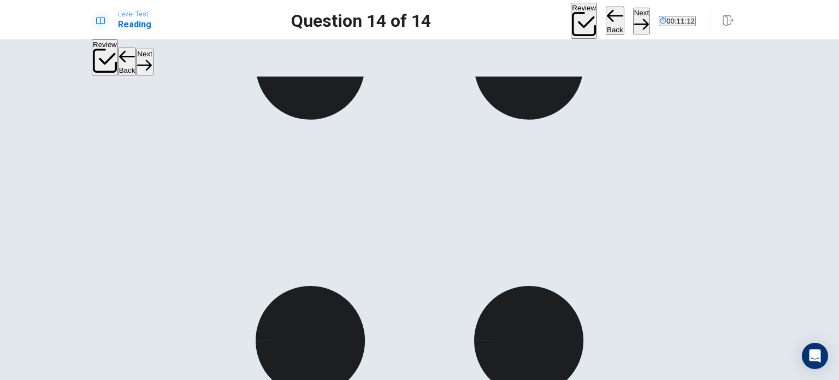
scroll to position [114, 0]
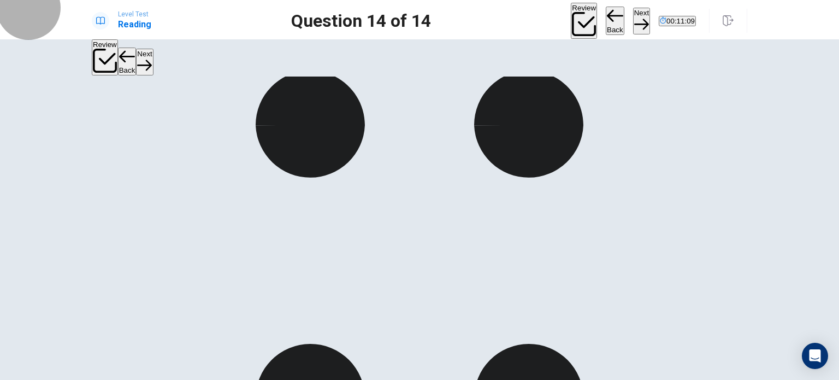
click at [633, 15] on button "Next" at bounding box center [641, 21] width 17 height 27
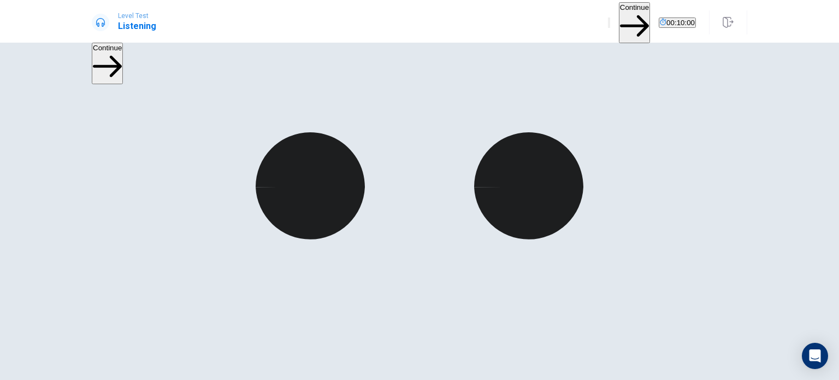
scroll to position [59, 0]
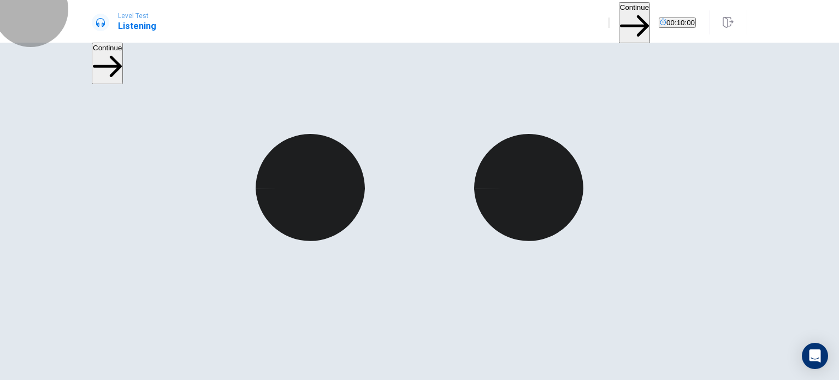
click at [619, 17] on button "Continue" at bounding box center [634, 22] width 31 height 41
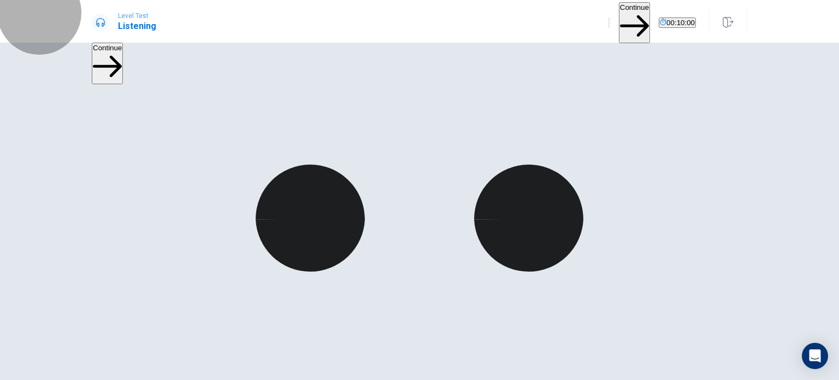
click at [619, 20] on button "Continue" at bounding box center [634, 22] width 31 height 41
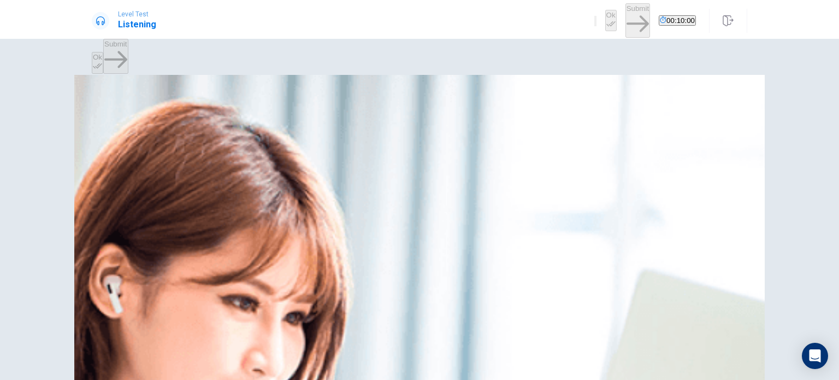
scroll to position [0, 0]
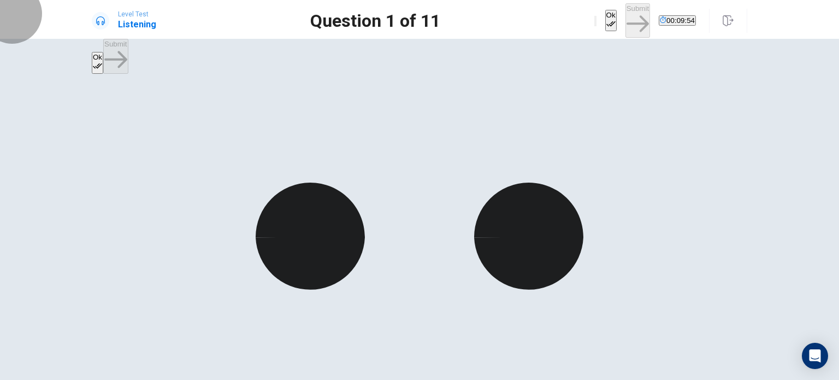
click at [606, 21] on button "Ok" at bounding box center [611, 20] width 11 height 21
click at [626, 19] on button "Submit" at bounding box center [638, 20] width 25 height 34
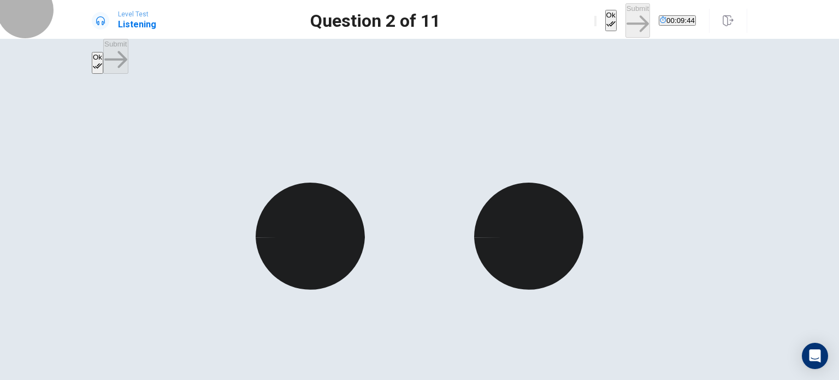
click at [607, 19] on icon "button" at bounding box center [611, 23] width 9 height 9
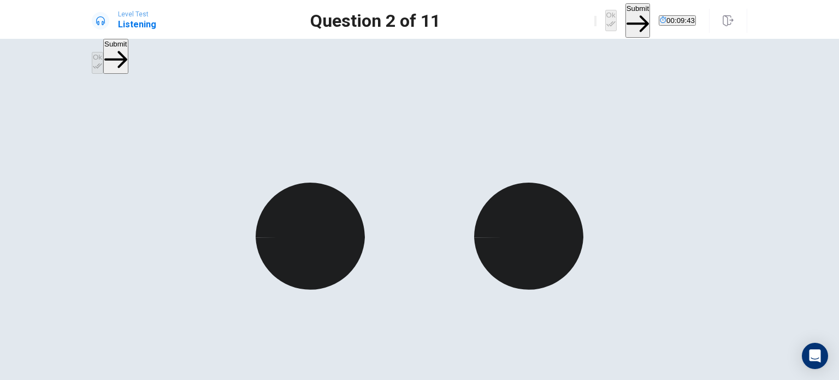
click at [626, 16] on button "Submit" at bounding box center [638, 20] width 25 height 34
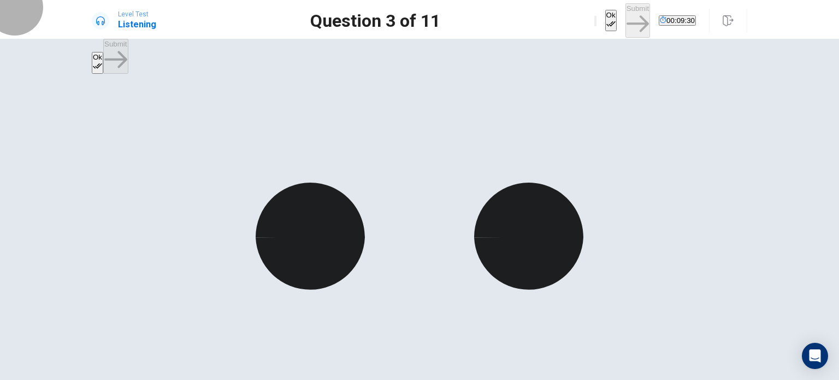
click at [606, 15] on button "Ok" at bounding box center [611, 20] width 11 height 21
click at [626, 19] on button "Submit" at bounding box center [638, 20] width 25 height 34
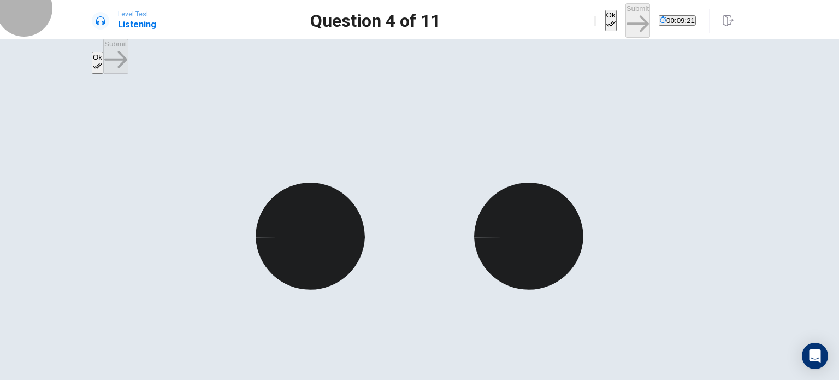
click at [607, 19] on icon "button" at bounding box center [611, 23] width 9 height 9
click at [626, 19] on button "Submit" at bounding box center [638, 20] width 25 height 34
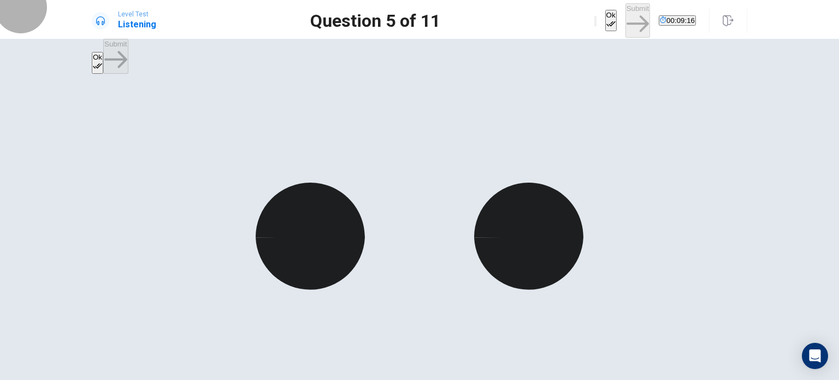
click at [606, 15] on button "Ok" at bounding box center [611, 20] width 11 height 21
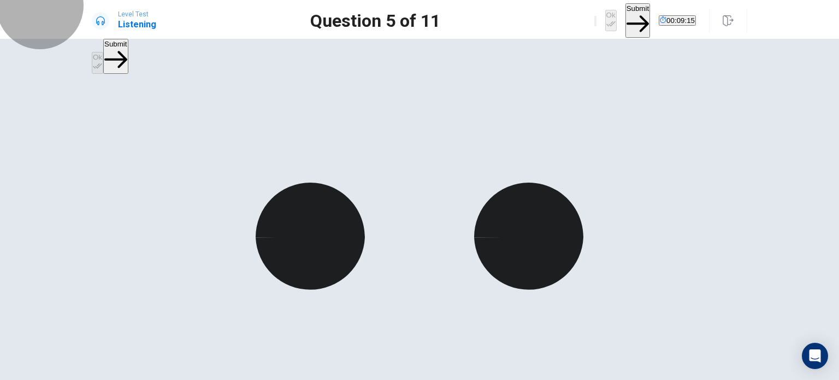
click at [626, 13] on button "Submit" at bounding box center [638, 20] width 25 height 34
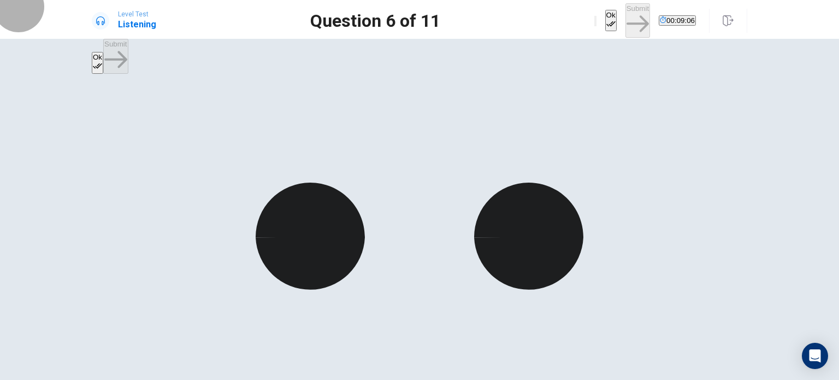
click at [606, 14] on button "Ok" at bounding box center [611, 20] width 11 height 21
click at [626, 13] on button "Submit" at bounding box center [638, 20] width 25 height 34
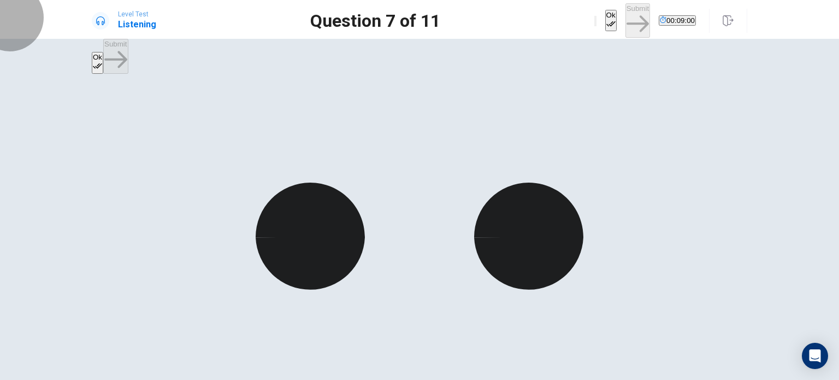
click at [606, 25] on button "Ok" at bounding box center [611, 20] width 11 height 21
click at [626, 17] on button "Submit" at bounding box center [638, 20] width 25 height 34
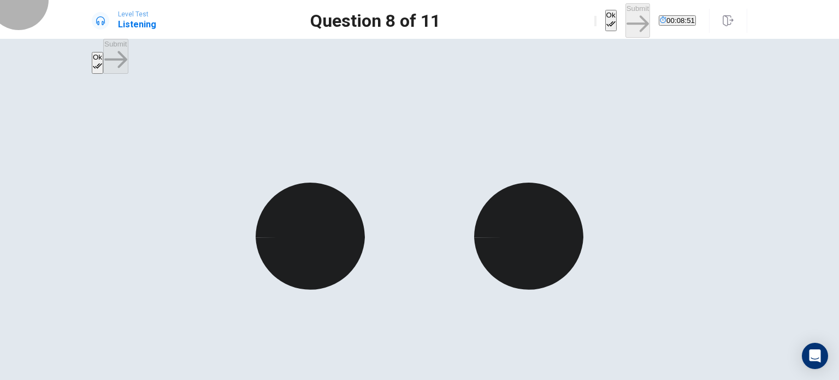
click at [606, 10] on button "Ok" at bounding box center [611, 20] width 11 height 21
click at [626, 17] on button "Submit" at bounding box center [638, 20] width 25 height 34
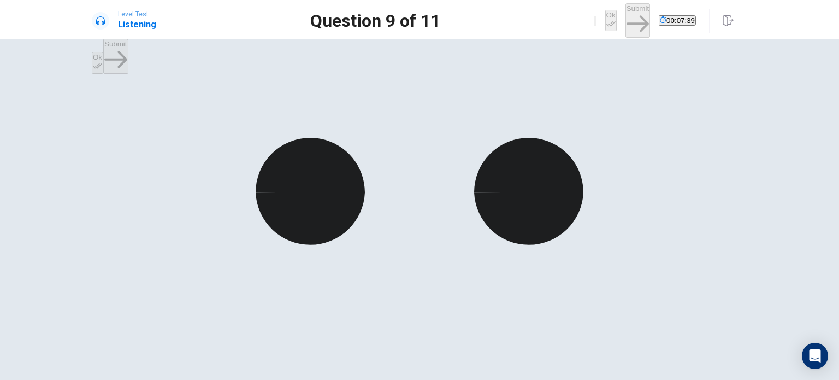
scroll to position [45, 0]
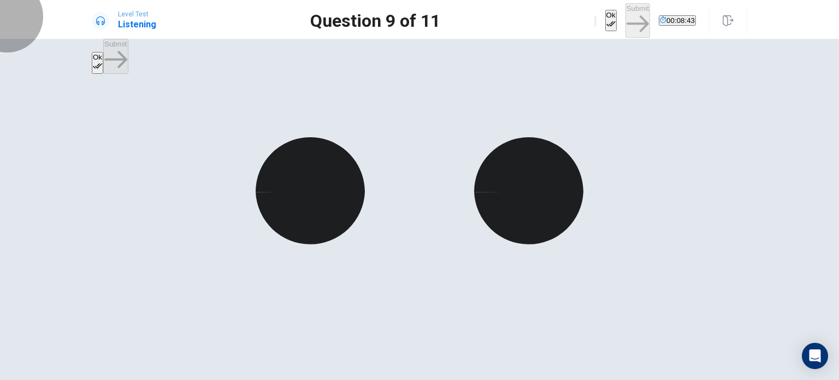
click at [606, 24] on button "Ok" at bounding box center [611, 20] width 11 height 21
click at [626, 12] on button "Submit" at bounding box center [638, 20] width 25 height 34
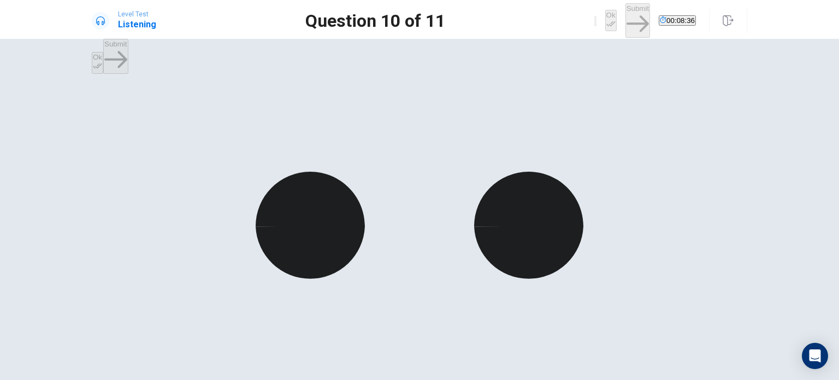
scroll to position [12, 0]
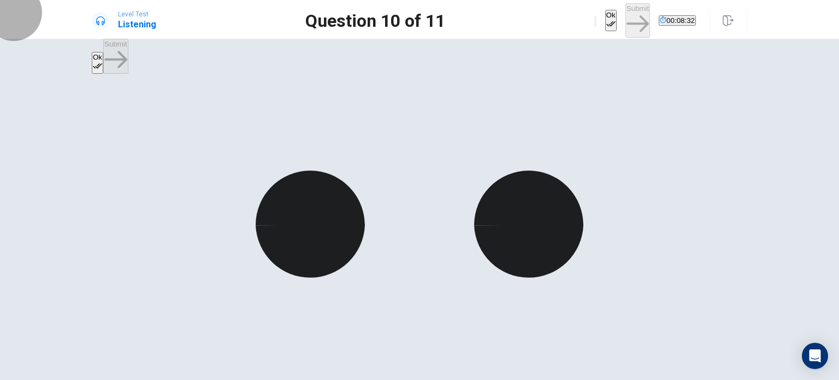
click at [606, 20] on button "Ok" at bounding box center [611, 20] width 11 height 21
click at [626, 21] on button "Submit" at bounding box center [638, 20] width 25 height 34
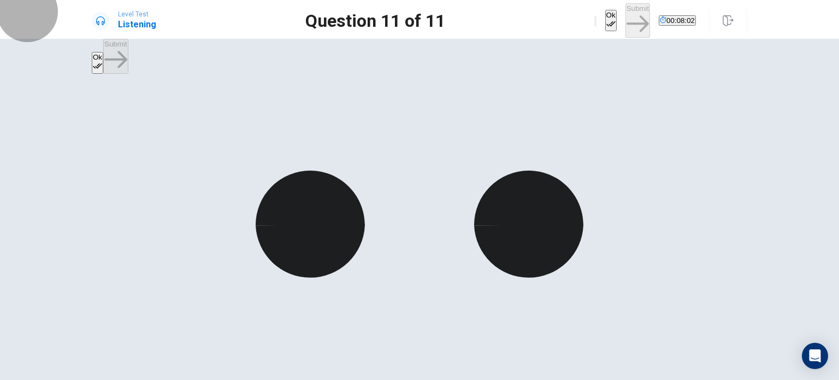
click at [607, 21] on icon "button" at bounding box center [611, 23] width 9 height 5
click at [626, 19] on button "Submit" at bounding box center [638, 20] width 25 height 34
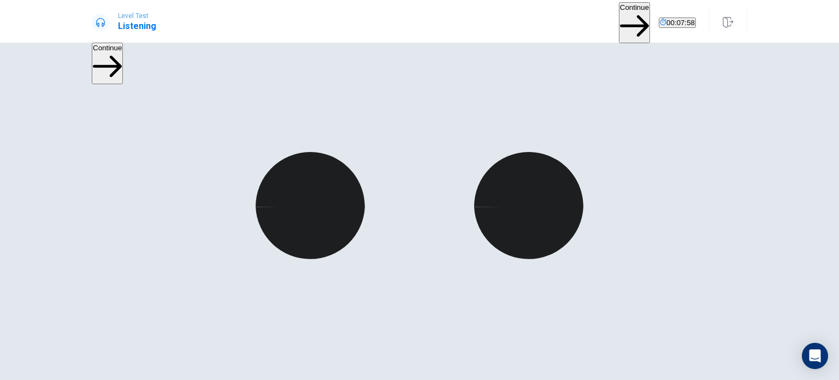
scroll to position [46, 0]
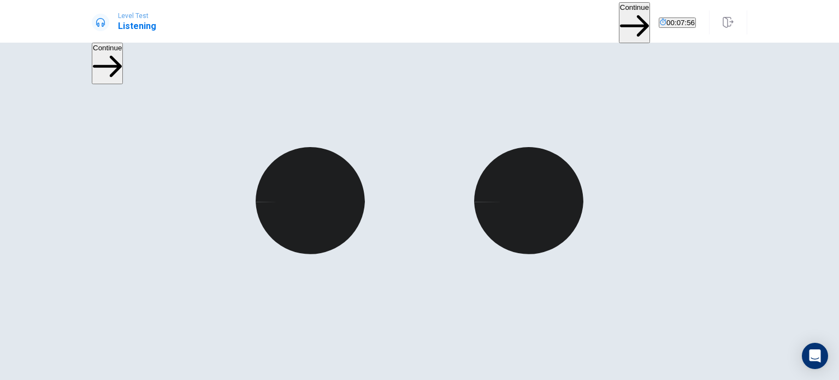
click at [619, 13] on button "Continue" at bounding box center [634, 22] width 31 height 41
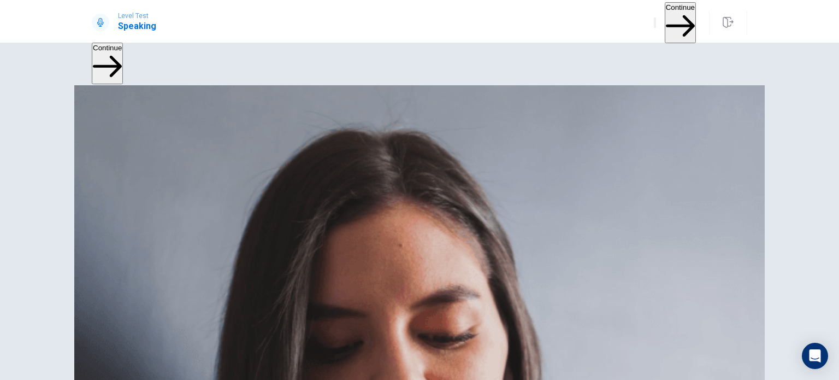
scroll to position [85, 0]
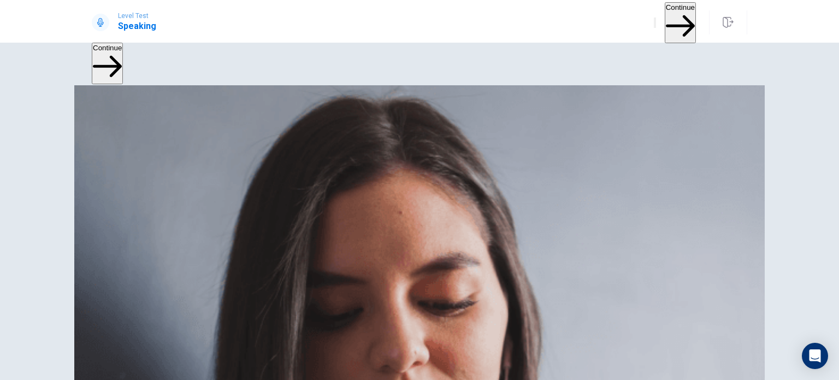
click at [665, 23] on button "Continue" at bounding box center [680, 22] width 31 height 41
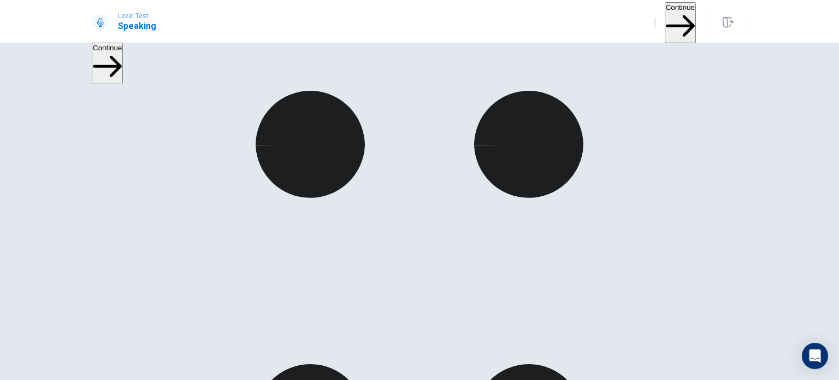
scroll to position [103, 0]
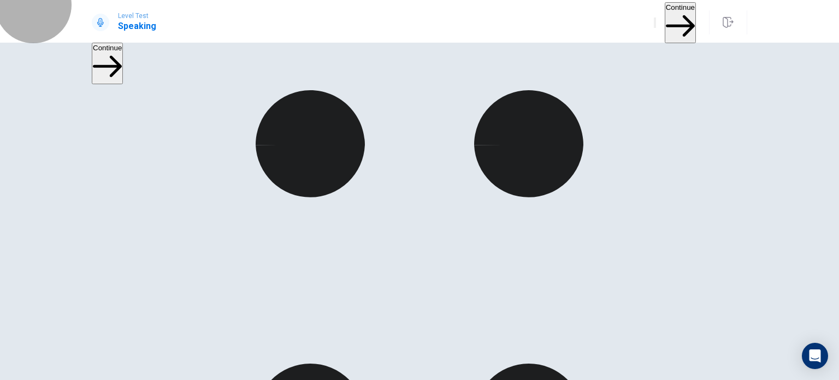
click at [665, 13] on button "Continue" at bounding box center [680, 22] width 31 height 41
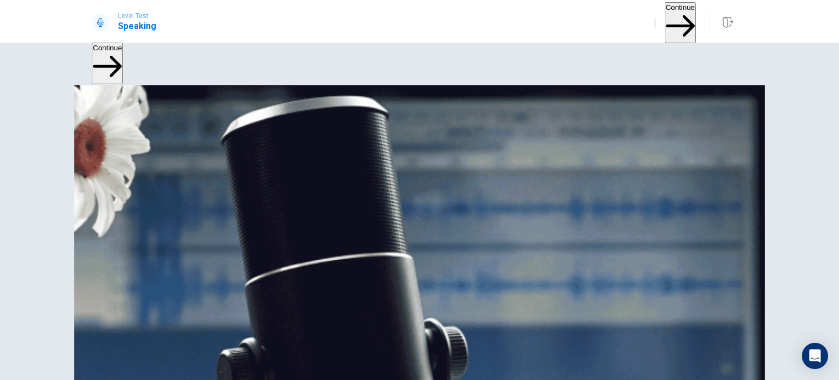
scroll to position [101, 0]
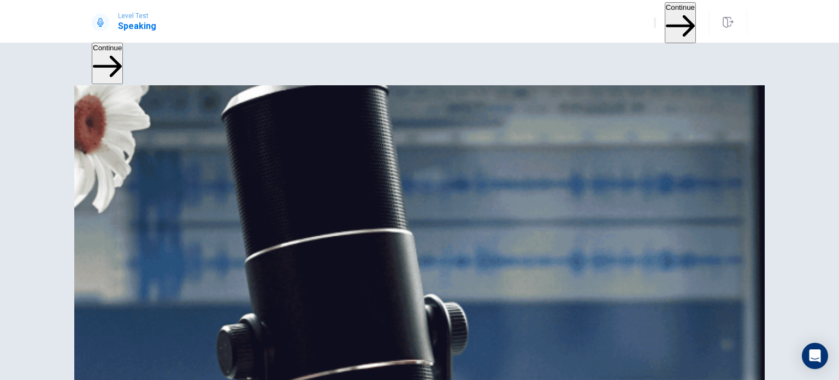
click at [665, 20] on button "Continue" at bounding box center [680, 22] width 31 height 41
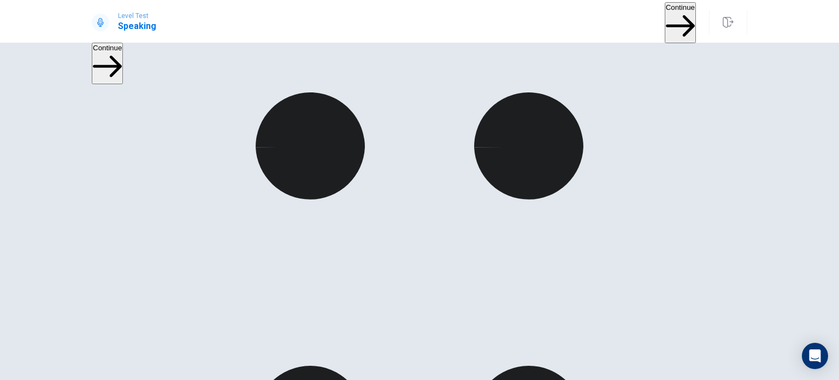
scroll to position [17, 0]
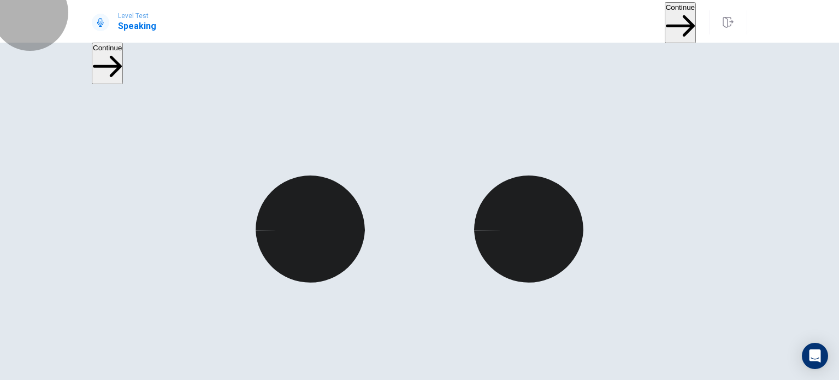
click at [665, 20] on button "Continue" at bounding box center [680, 22] width 31 height 41
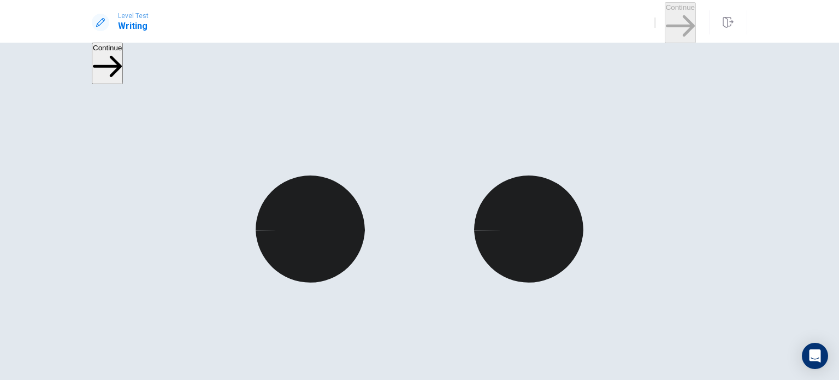
scroll to position [0, 0]
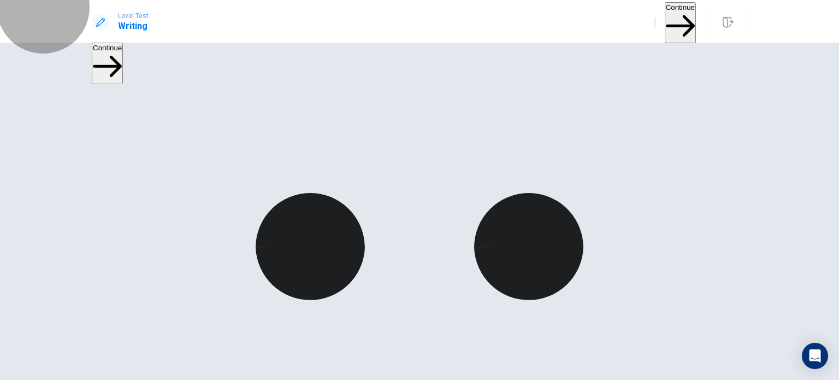
click at [674, 15] on button "Continue" at bounding box center [680, 22] width 31 height 41
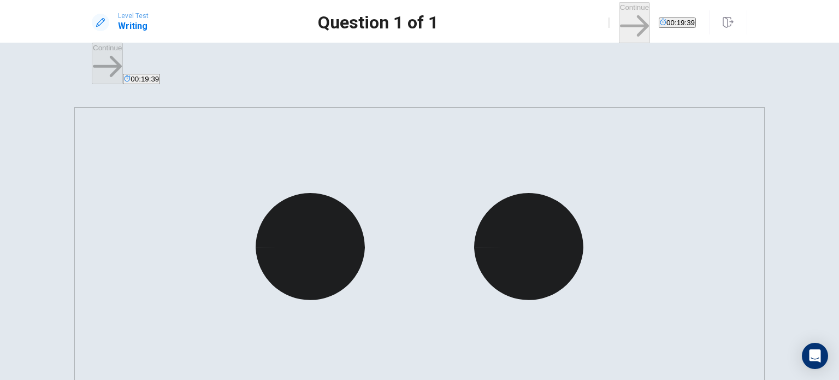
type textarea "*"
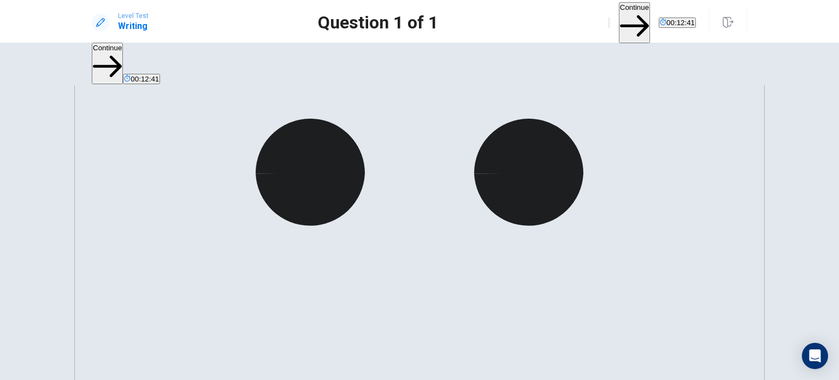
scroll to position [38, 0]
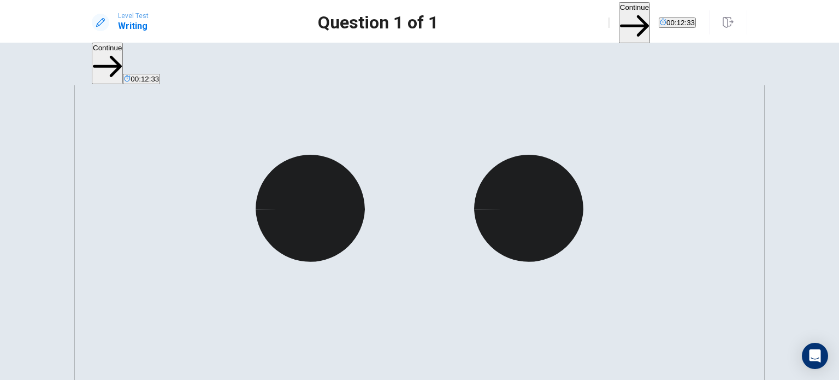
type textarea "**********"
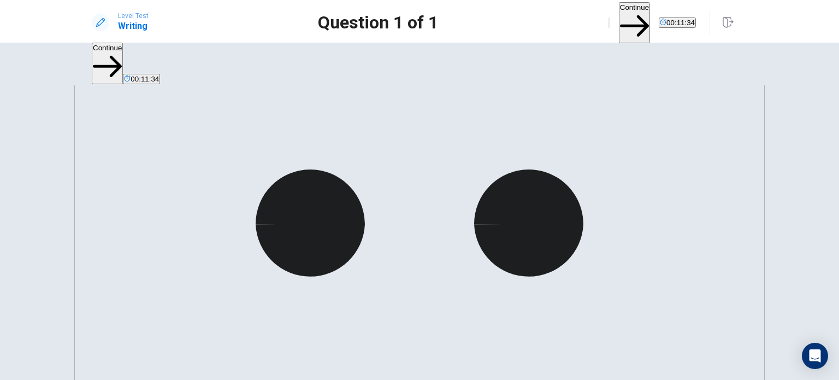
scroll to position [23, 0]
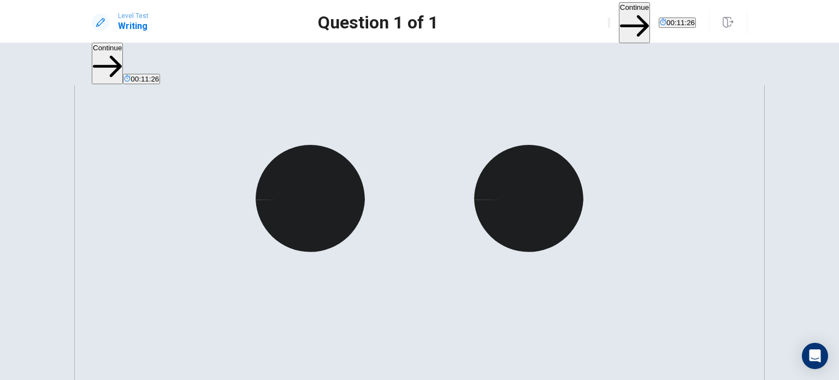
scroll to position [50, 0]
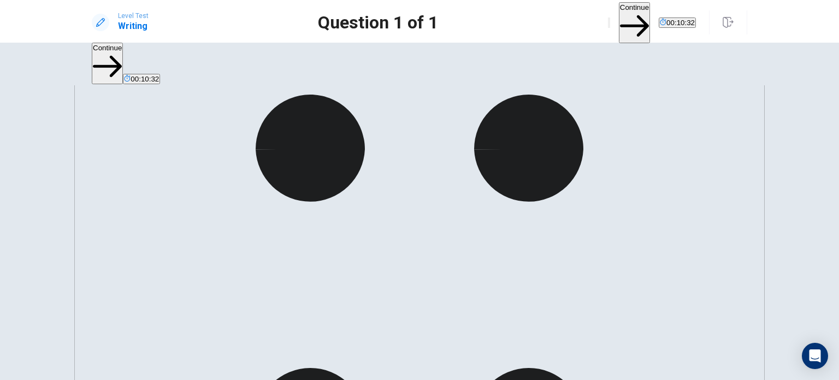
scroll to position [99, 0]
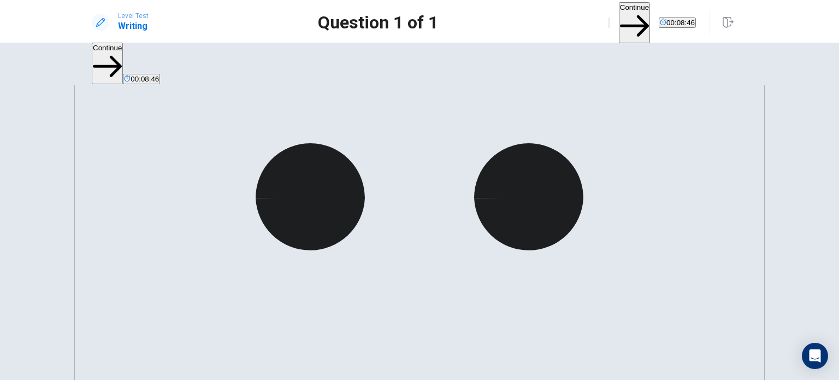
scroll to position [57, 0]
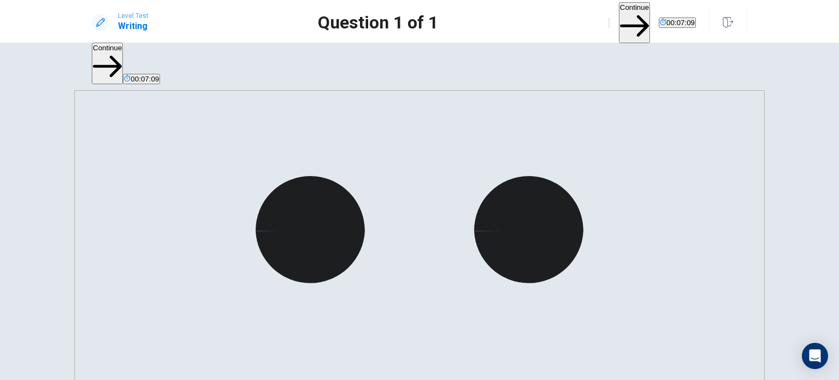
scroll to position [17, 0]
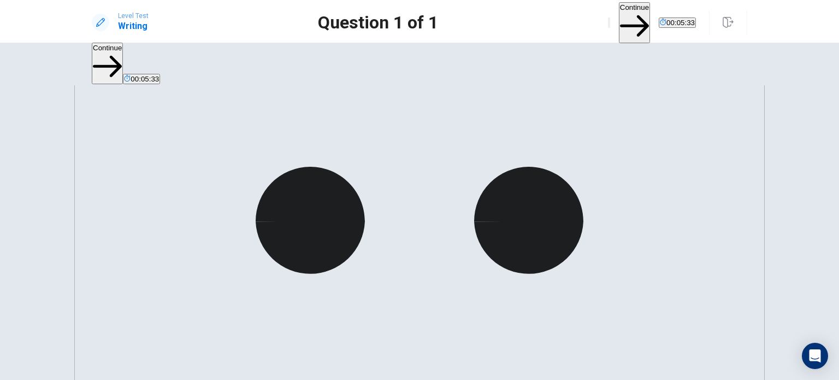
scroll to position [67, 0]
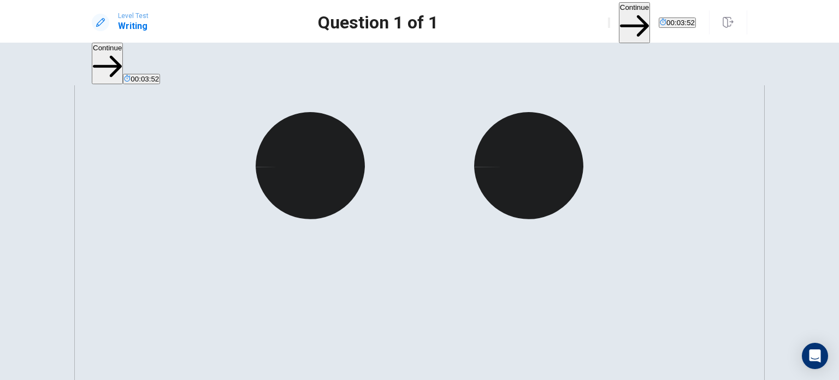
scroll to position [81, 0]
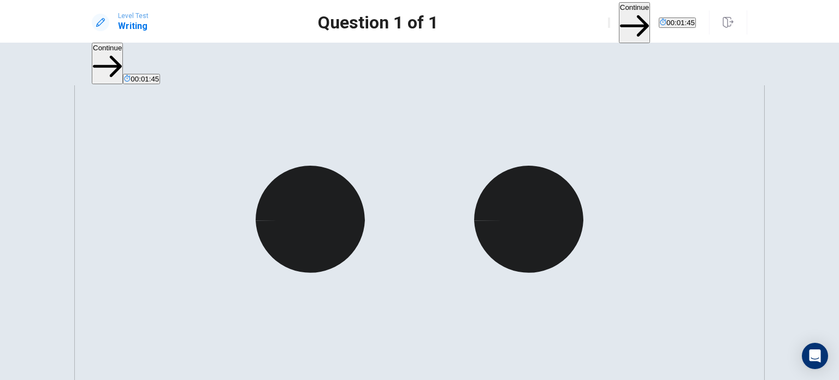
scroll to position [0, 0]
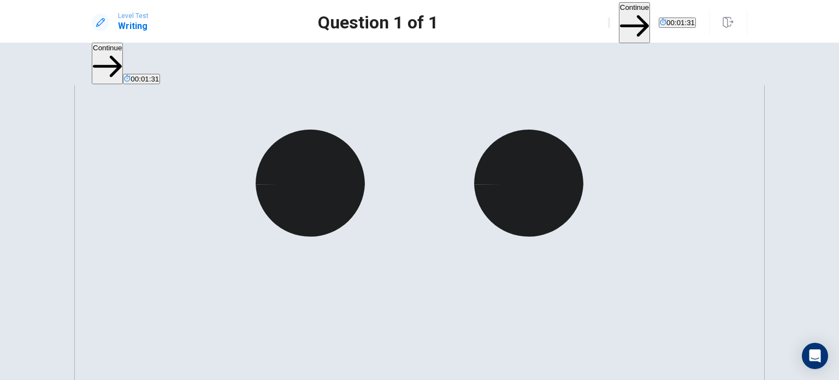
scroll to position [75, 0]
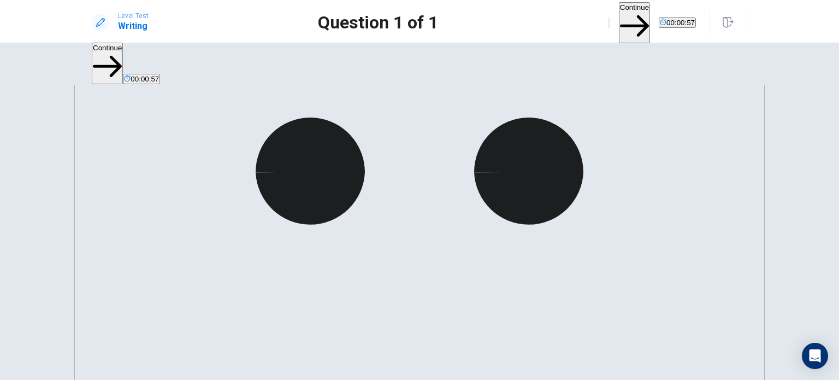
type textarea "**********"
click at [619, 18] on button "Continue" at bounding box center [634, 22] width 31 height 41
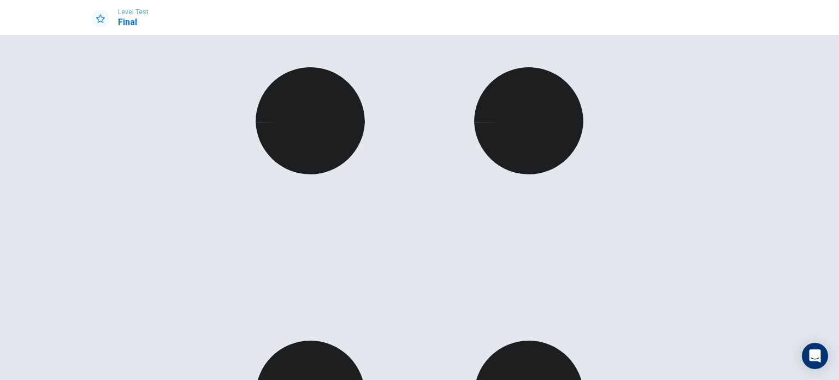
scroll to position [17, 0]
